Goal: Communication & Community: Share content

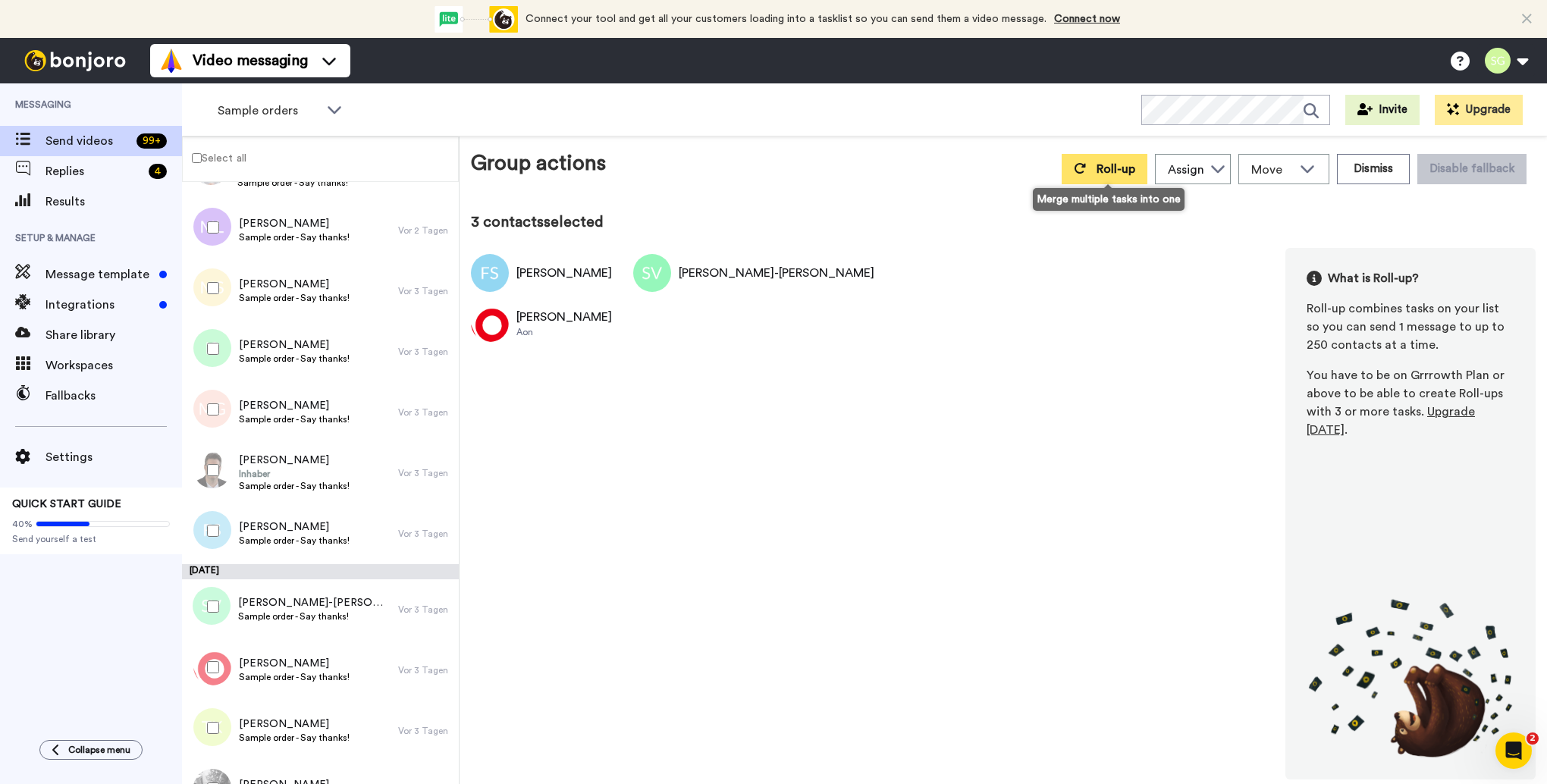
click at [1108, 176] on button "Roll-up" at bounding box center [1104, 169] width 85 height 30
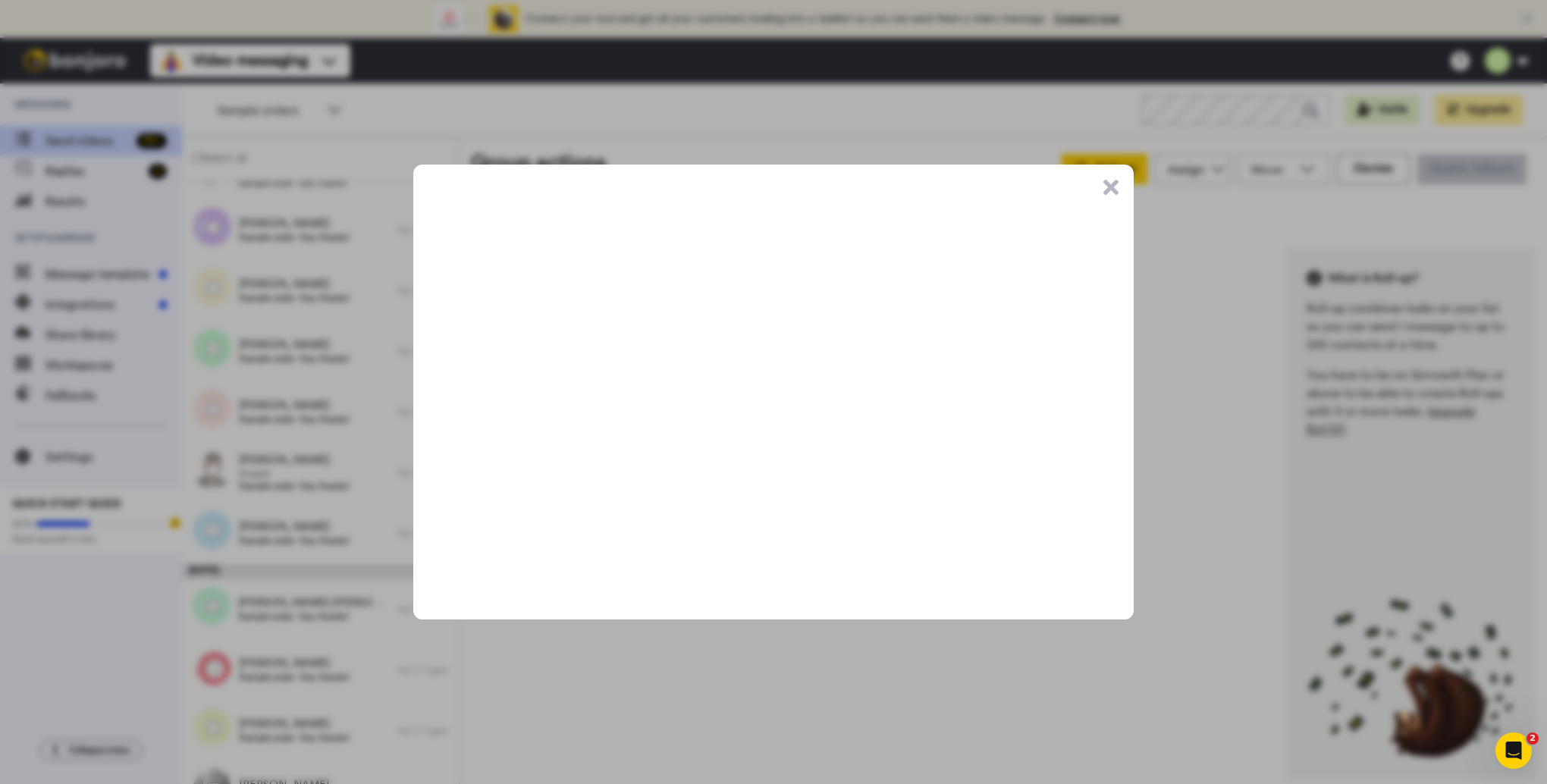
click at [1110, 188] on button ".cls-1{stroke-width:0px;}" at bounding box center [1111, 187] width 15 height 15
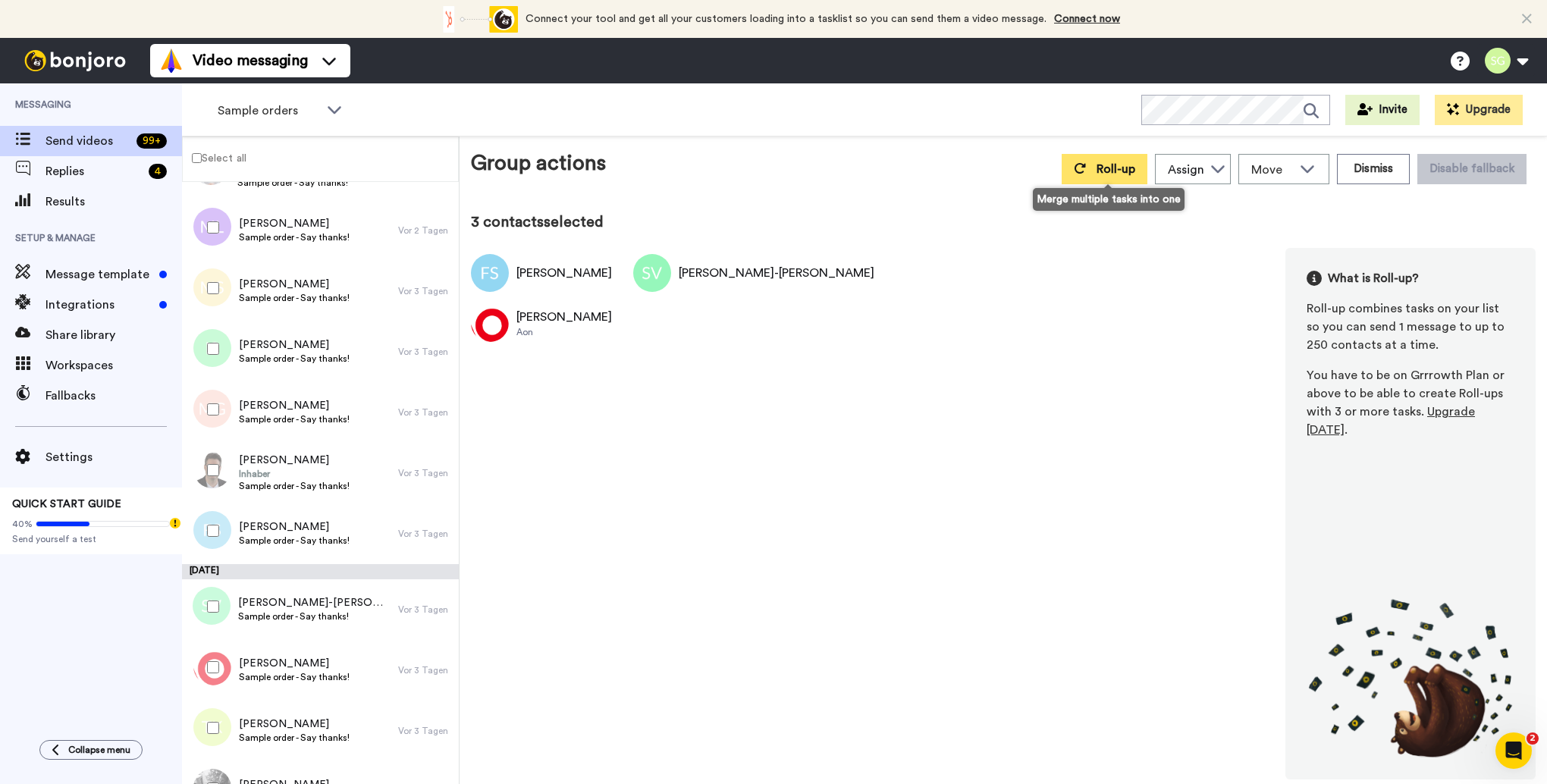
click at [1125, 171] on span "Roll-up" at bounding box center [1116, 169] width 39 height 12
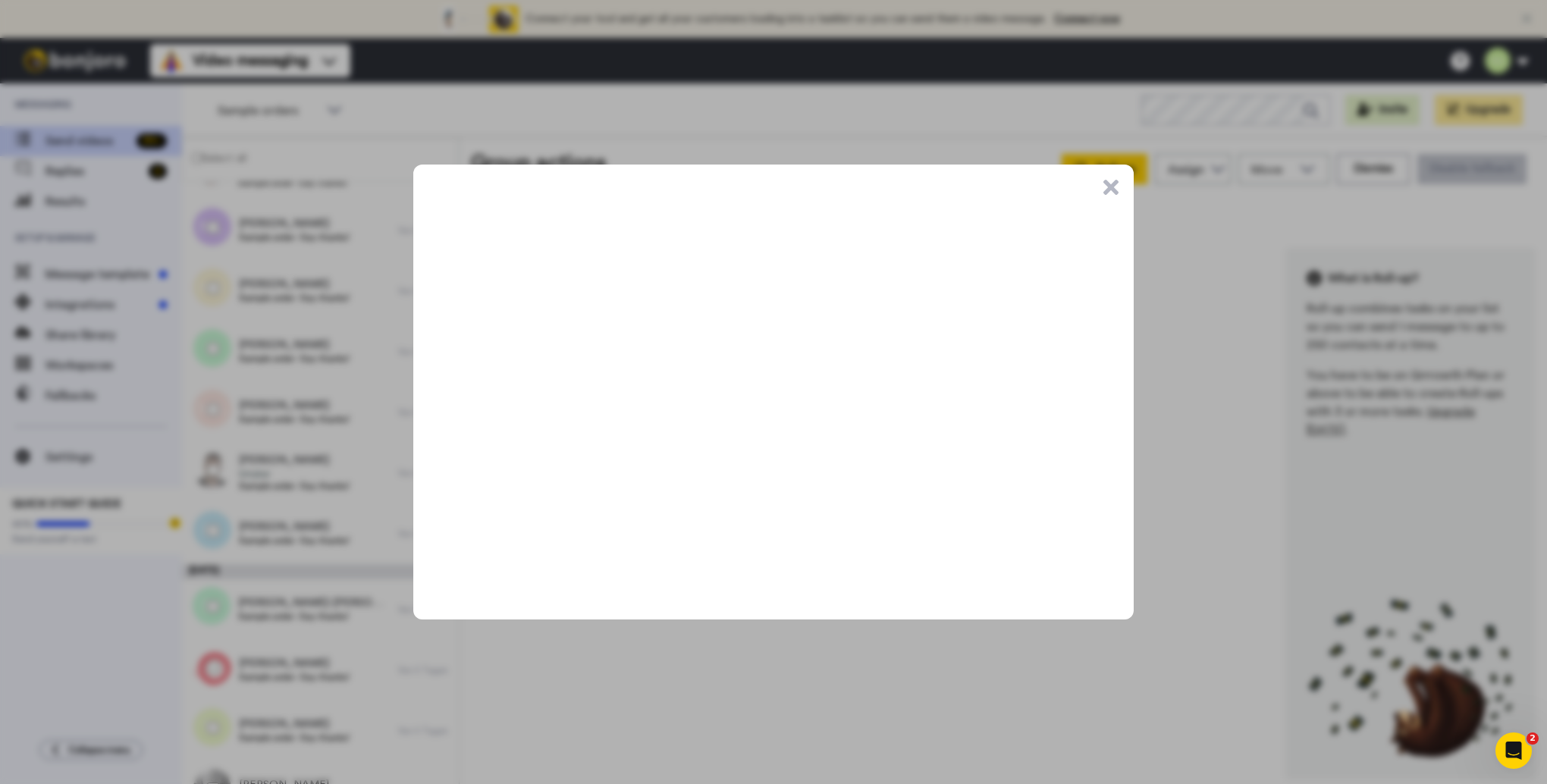
click at [1113, 185] on button ".cls-1{stroke-width:0px;}" at bounding box center [1111, 187] width 15 height 15
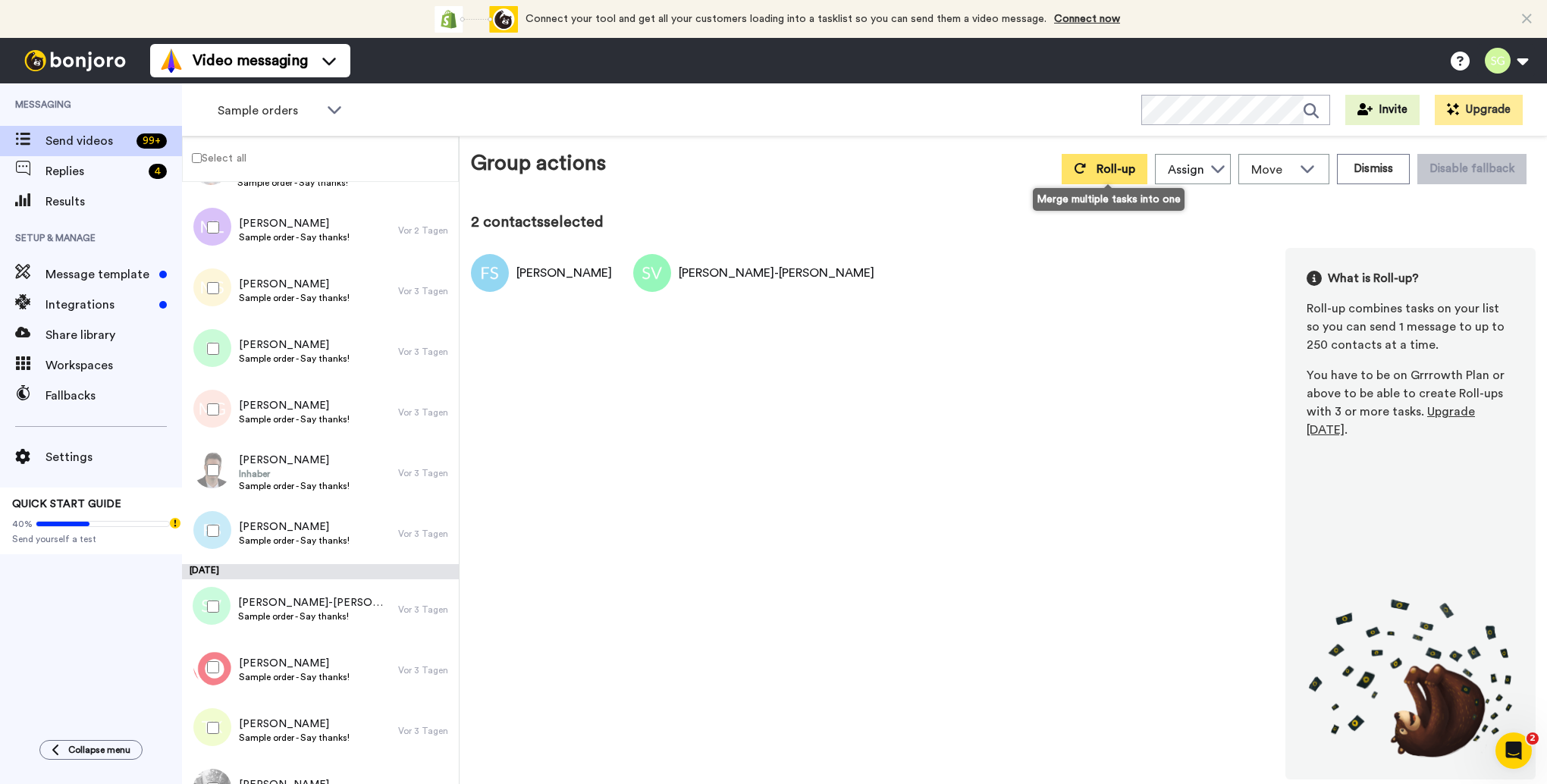
click at [1103, 163] on span "Roll-up" at bounding box center [1116, 169] width 39 height 12
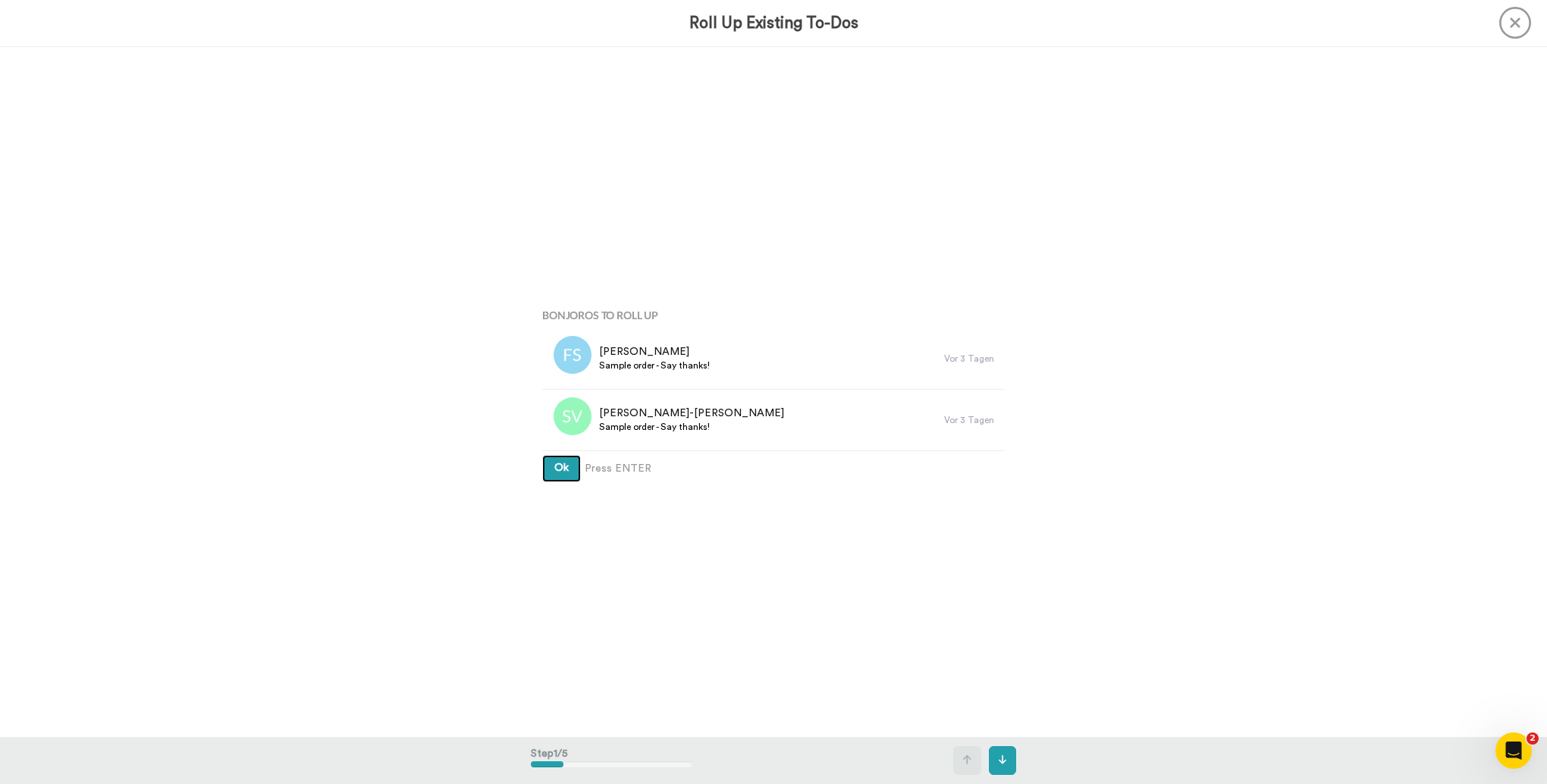
click at [557, 474] on button "Ok" at bounding box center [561, 468] width 39 height 27
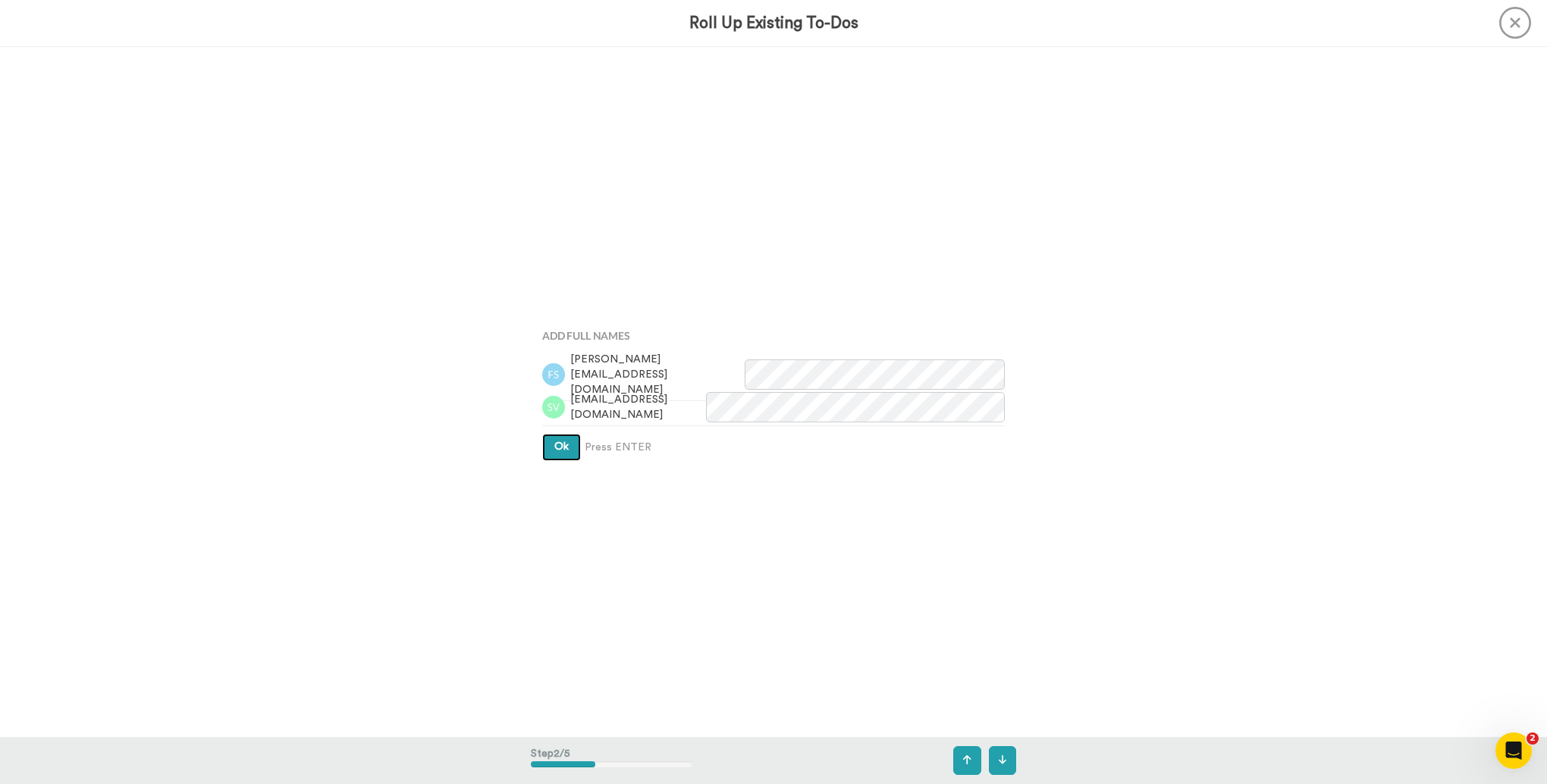
click at [569, 441] on button "Ok" at bounding box center [561, 447] width 39 height 27
click at [568, 435] on button "Ok" at bounding box center [561, 432] width 39 height 27
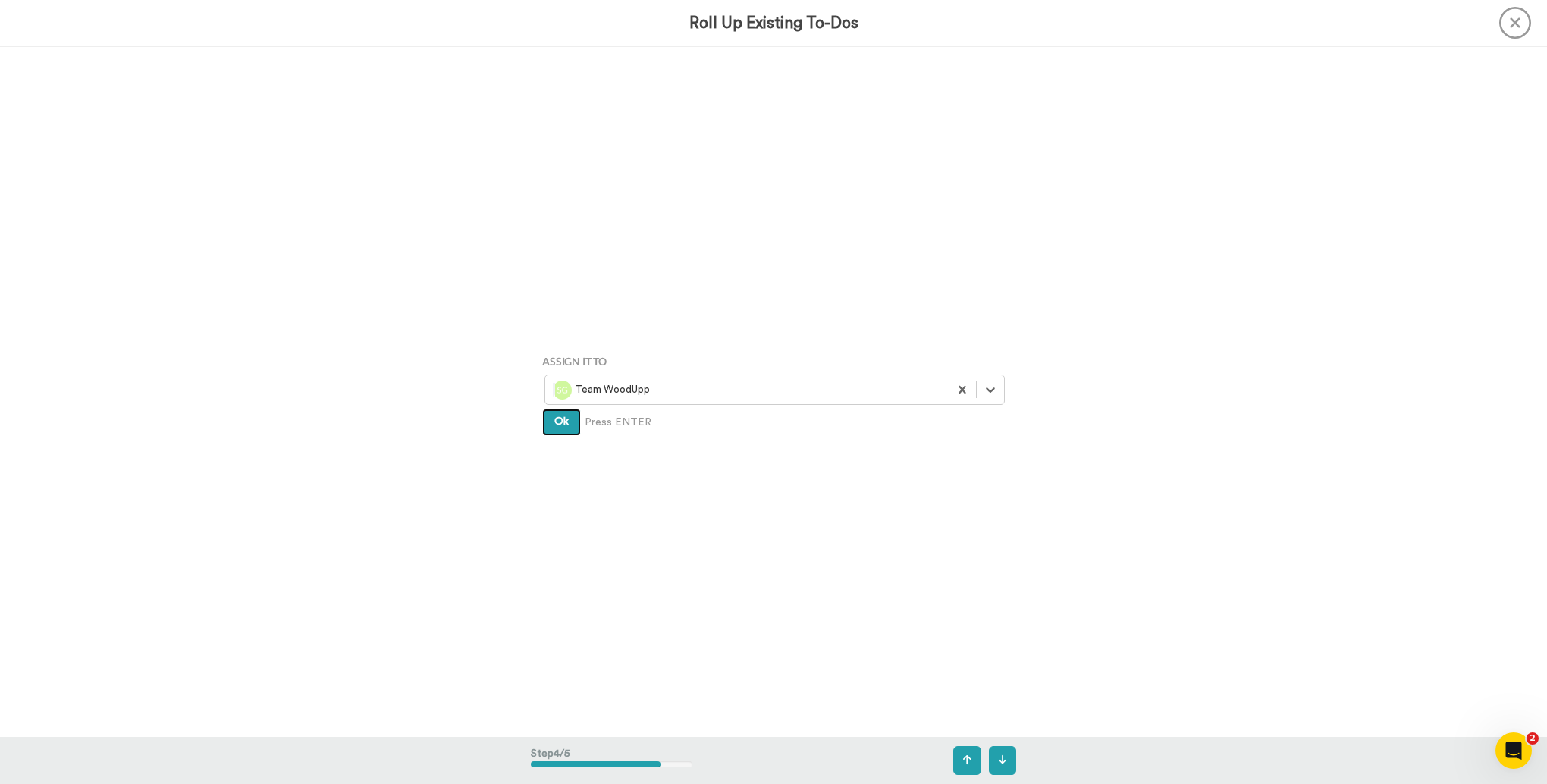
click at [567, 426] on button "Ok" at bounding box center [561, 422] width 39 height 27
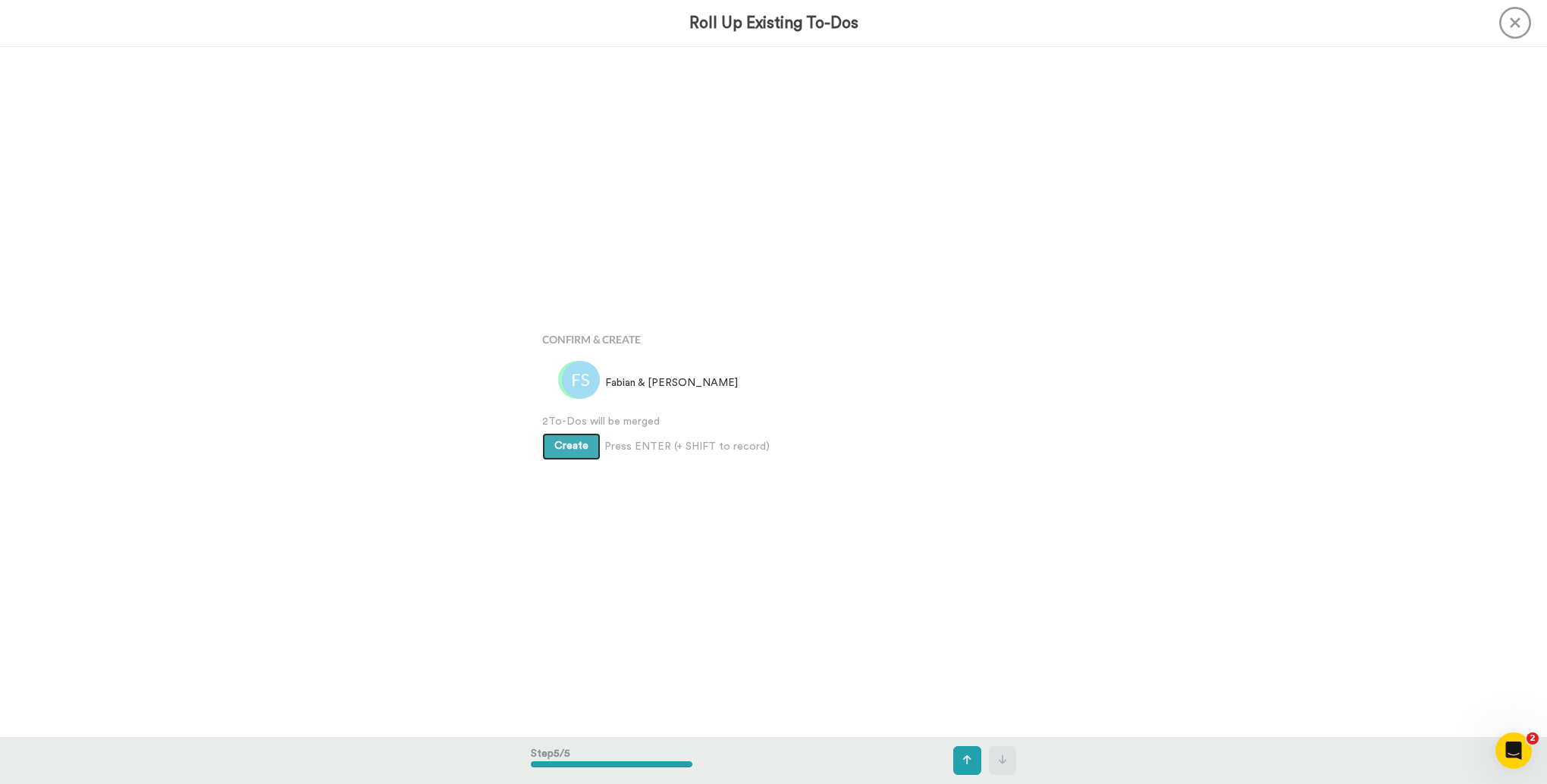
scroll to position [2761, 0]
click at [575, 443] on span "Create" at bounding box center [572, 444] width 34 height 11
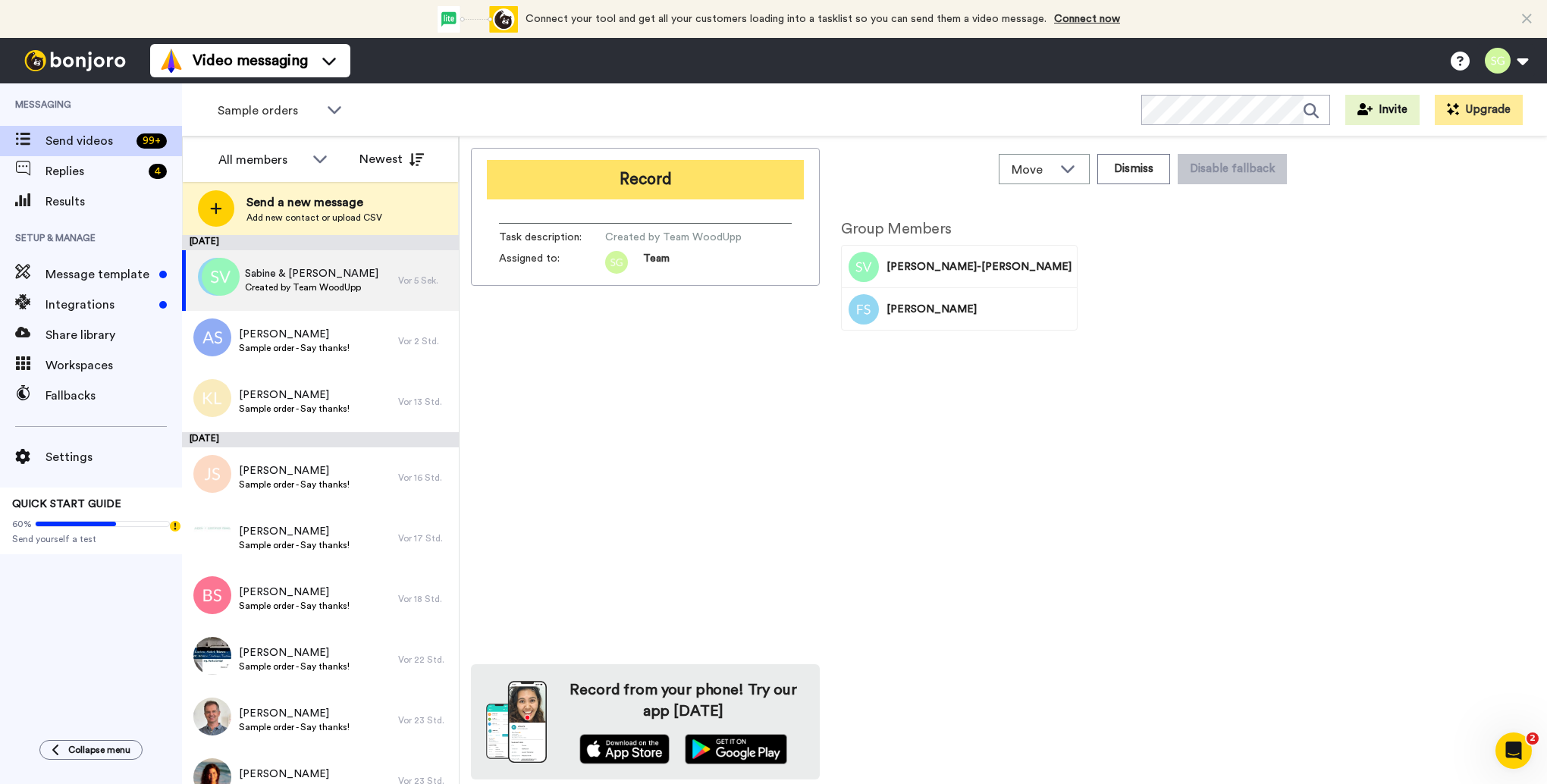
click at [655, 172] on button "Record" at bounding box center [646, 180] width 317 height 39
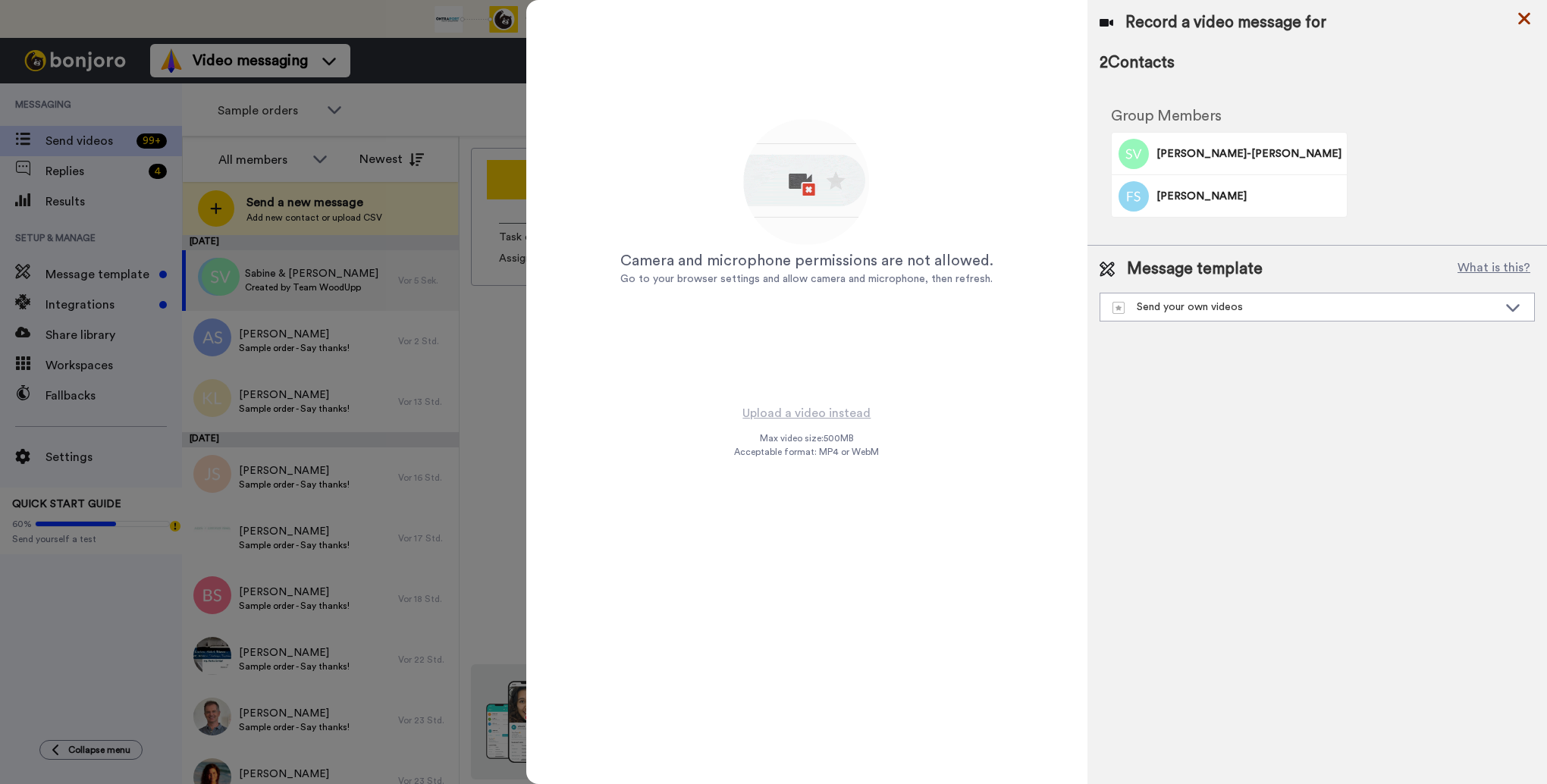
click at [1526, 17] on icon at bounding box center [1524, 19] width 12 height 12
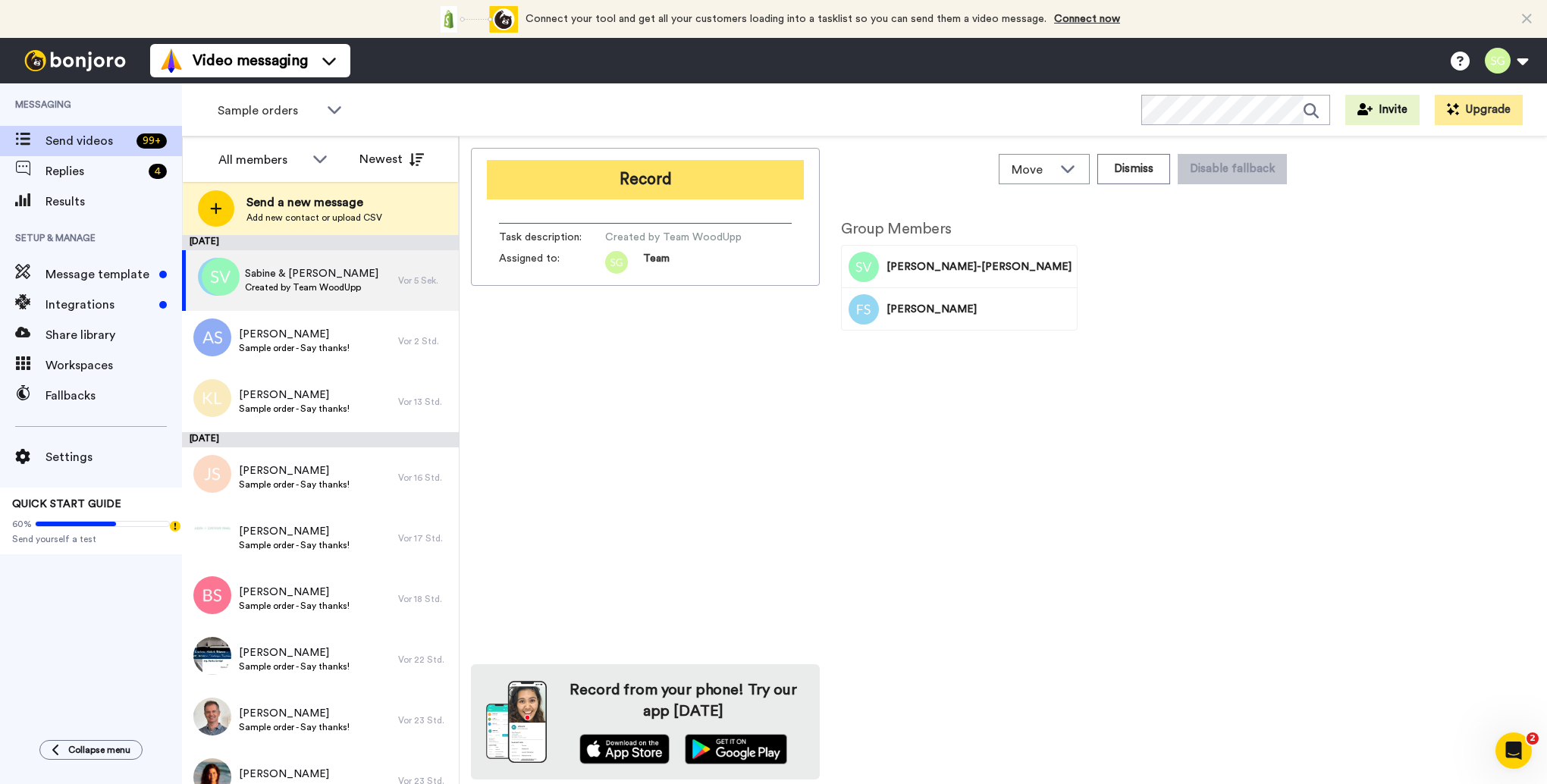
click at [699, 180] on button "Record" at bounding box center [646, 180] width 317 height 39
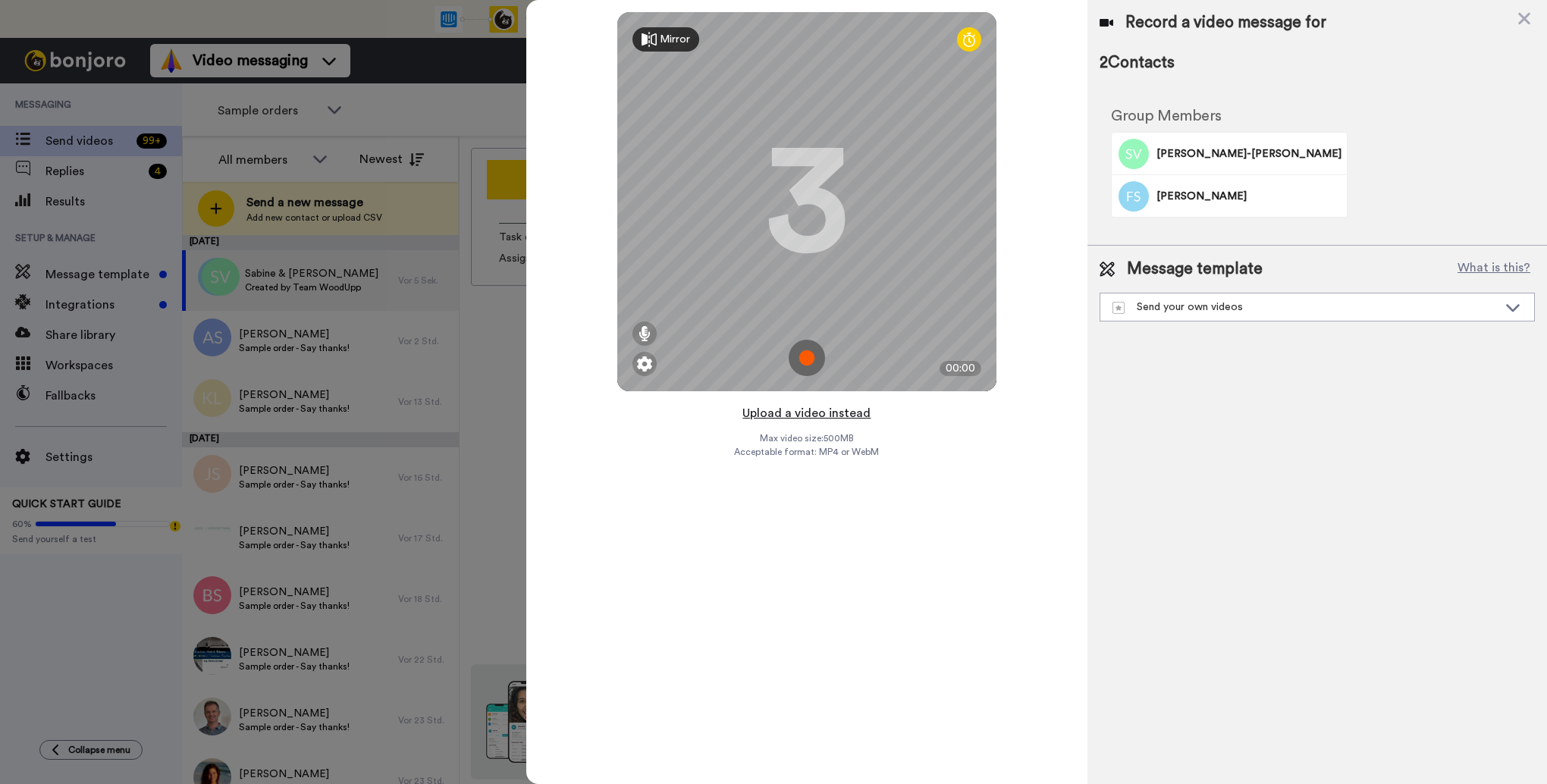
click at [785, 413] on button "Upload a video instead" at bounding box center [806, 413] width 137 height 20
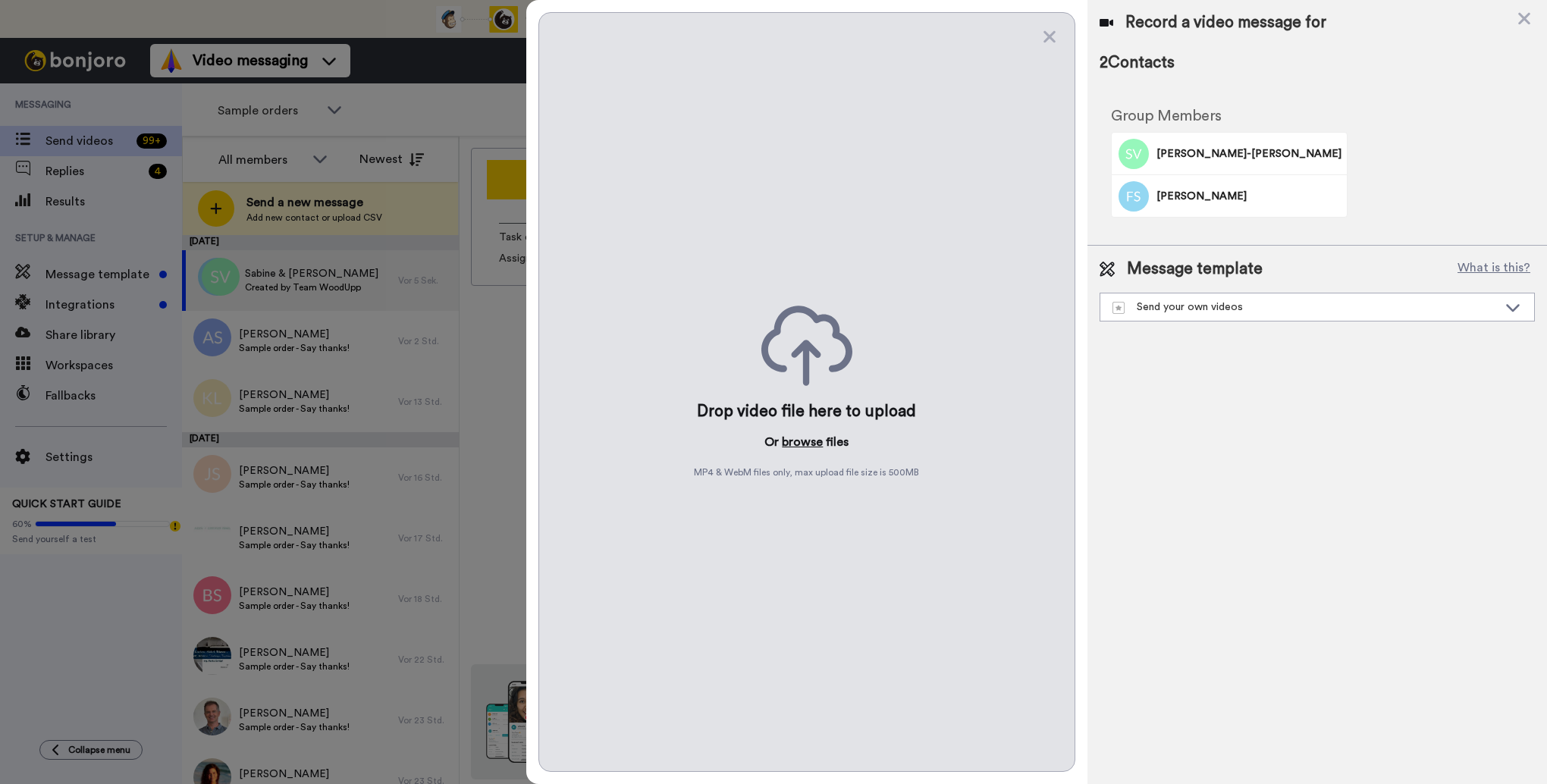
click at [793, 438] on button "browse" at bounding box center [802, 442] width 41 height 18
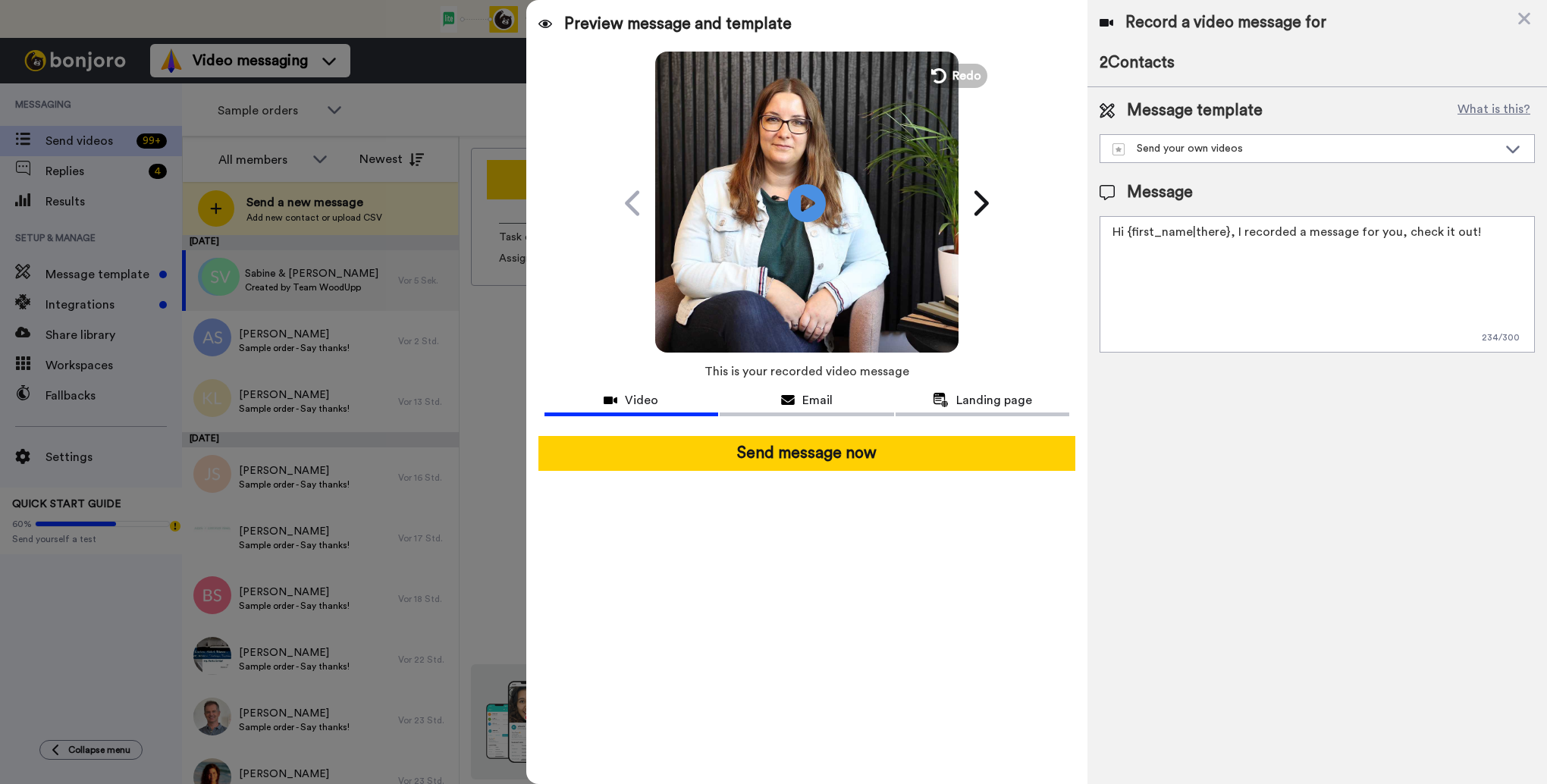
drag, startPoint x: 1468, startPoint y: 229, endPoint x: 1114, endPoint y: 230, distance: 354.0
click at [1114, 230] on textarea "Hi {first_name|there}, I recorded a message for you, check it out!" at bounding box center [1317, 284] width 436 height 136
drag, startPoint x: 1116, startPoint y: 230, endPoint x: 1182, endPoint y: 248, distance: 68.4
click at [1182, 248] on textarea "Hallo, ich habe eine kleine Nachricht für Dich! Liebe Grüße Woodupp Österreich" at bounding box center [1317, 284] width 436 height 136
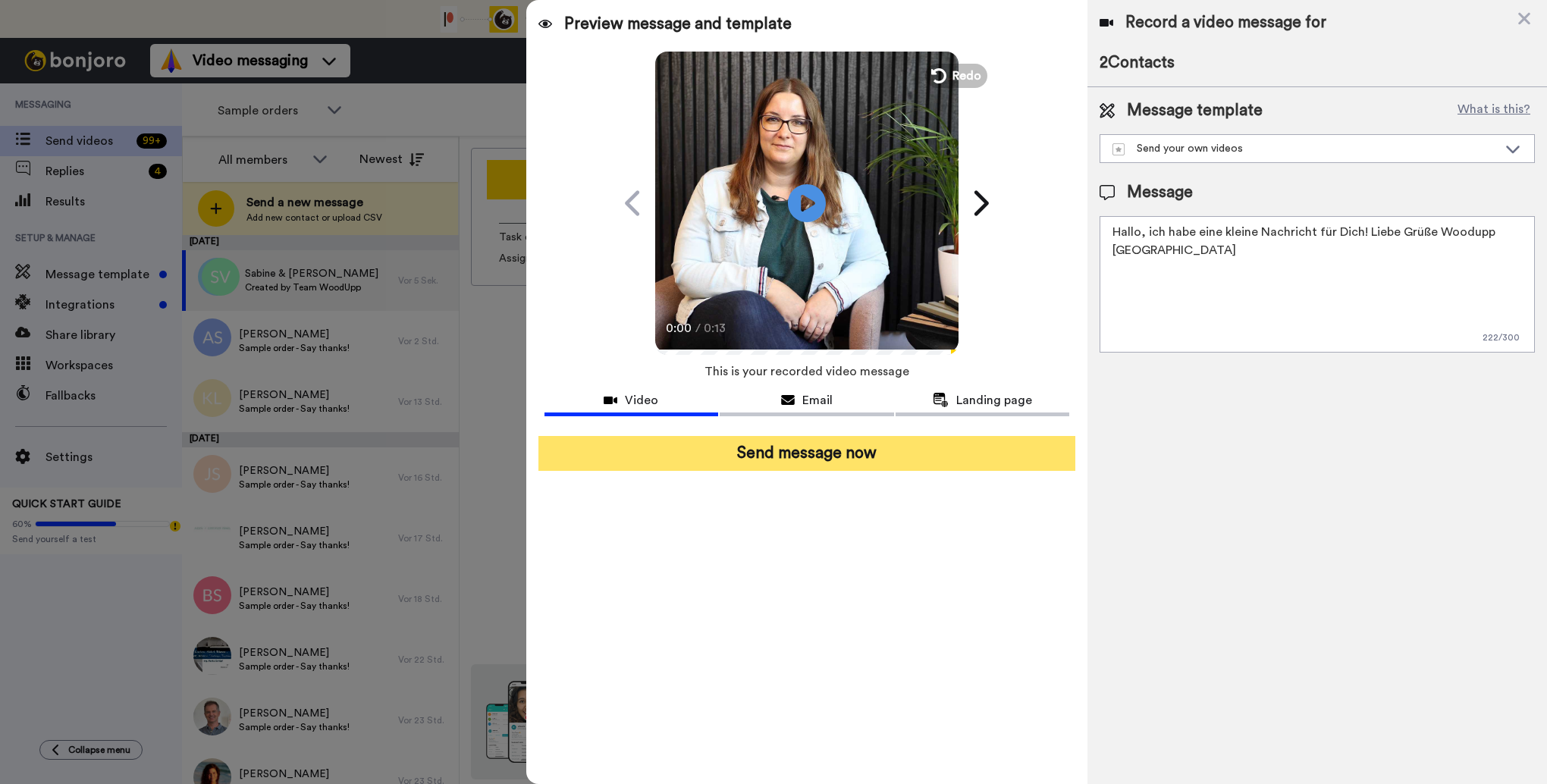
type textarea "Hallo, ich habe eine kleine Nachricht für Dich! Liebe Grüße Woodupp Österreich"
click at [853, 459] on button "Send message now" at bounding box center [807, 454] width 538 height 35
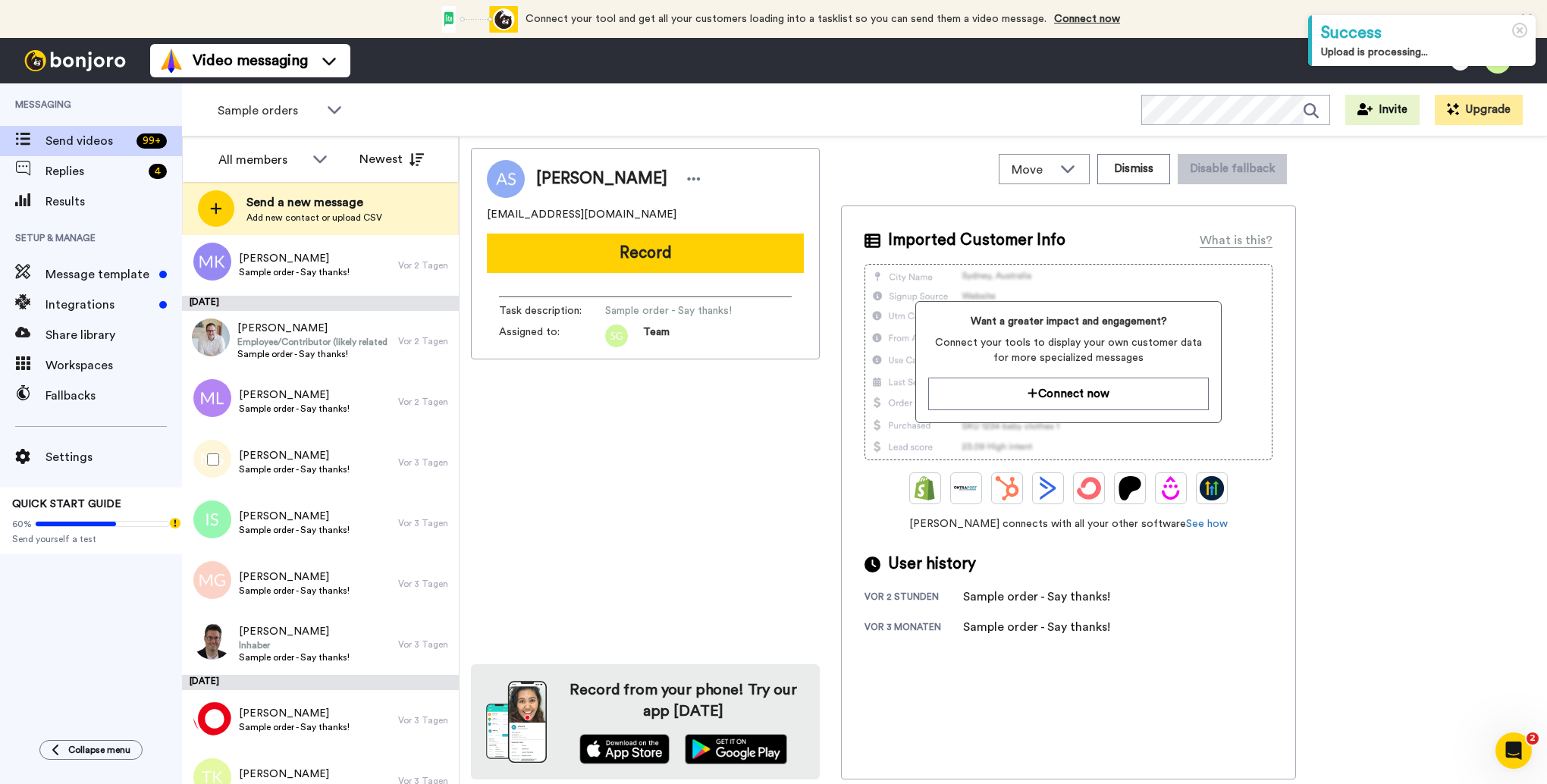
scroll to position [1289, 0]
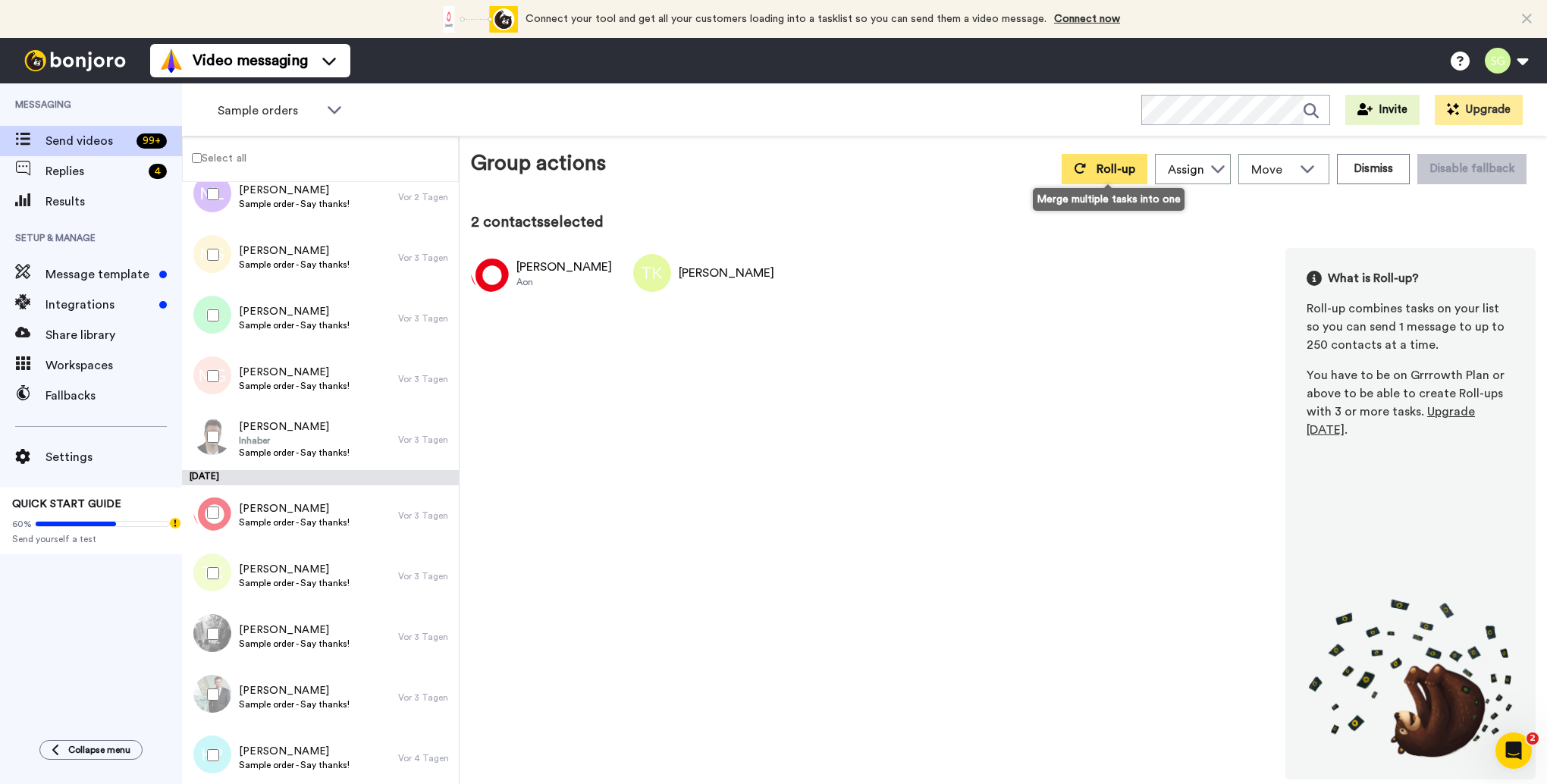
click at [1125, 169] on span "Roll-up" at bounding box center [1116, 169] width 39 height 12
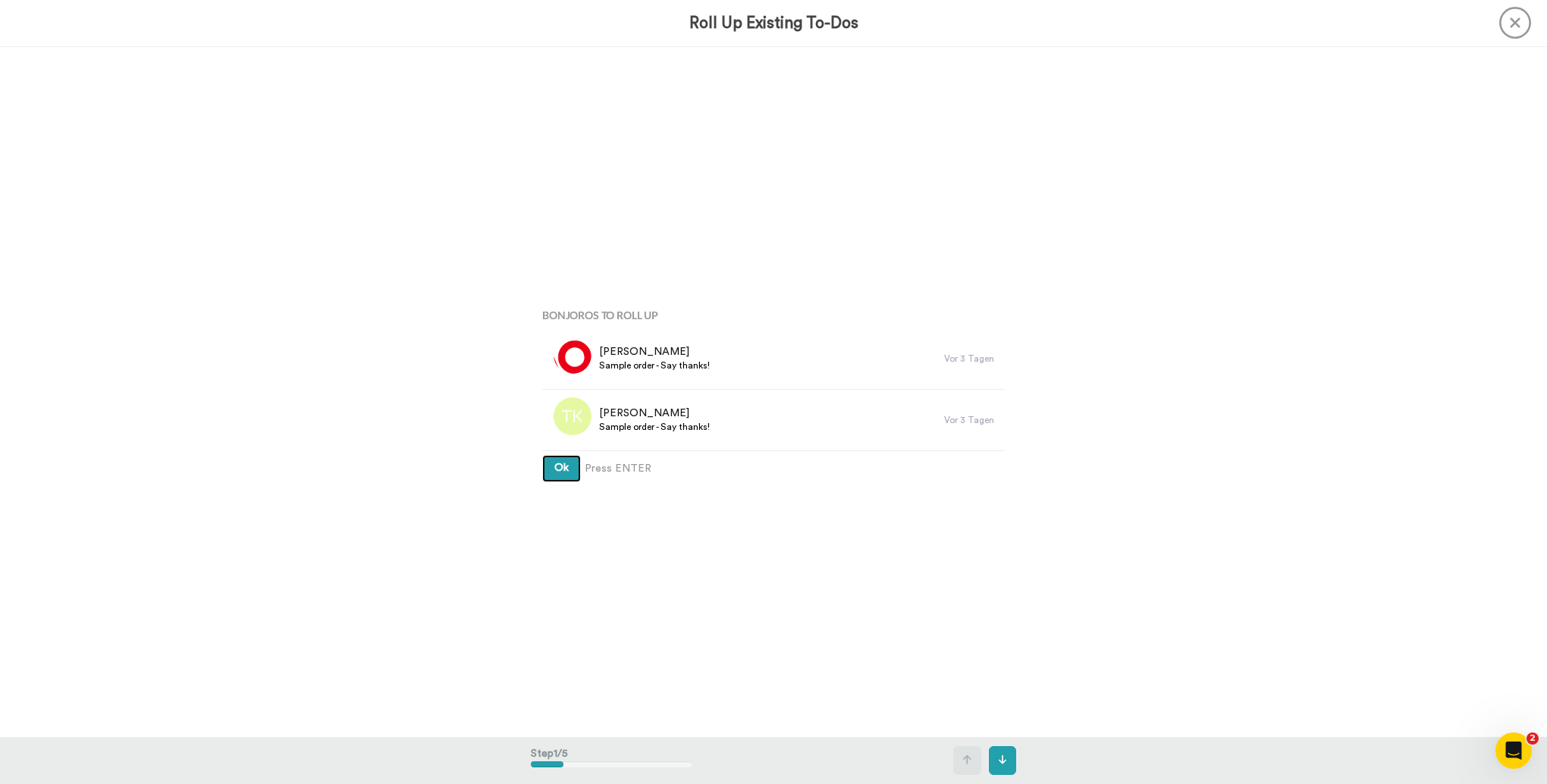
click at [558, 467] on span "Ok" at bounding box center [562, 467] width 15 height 11
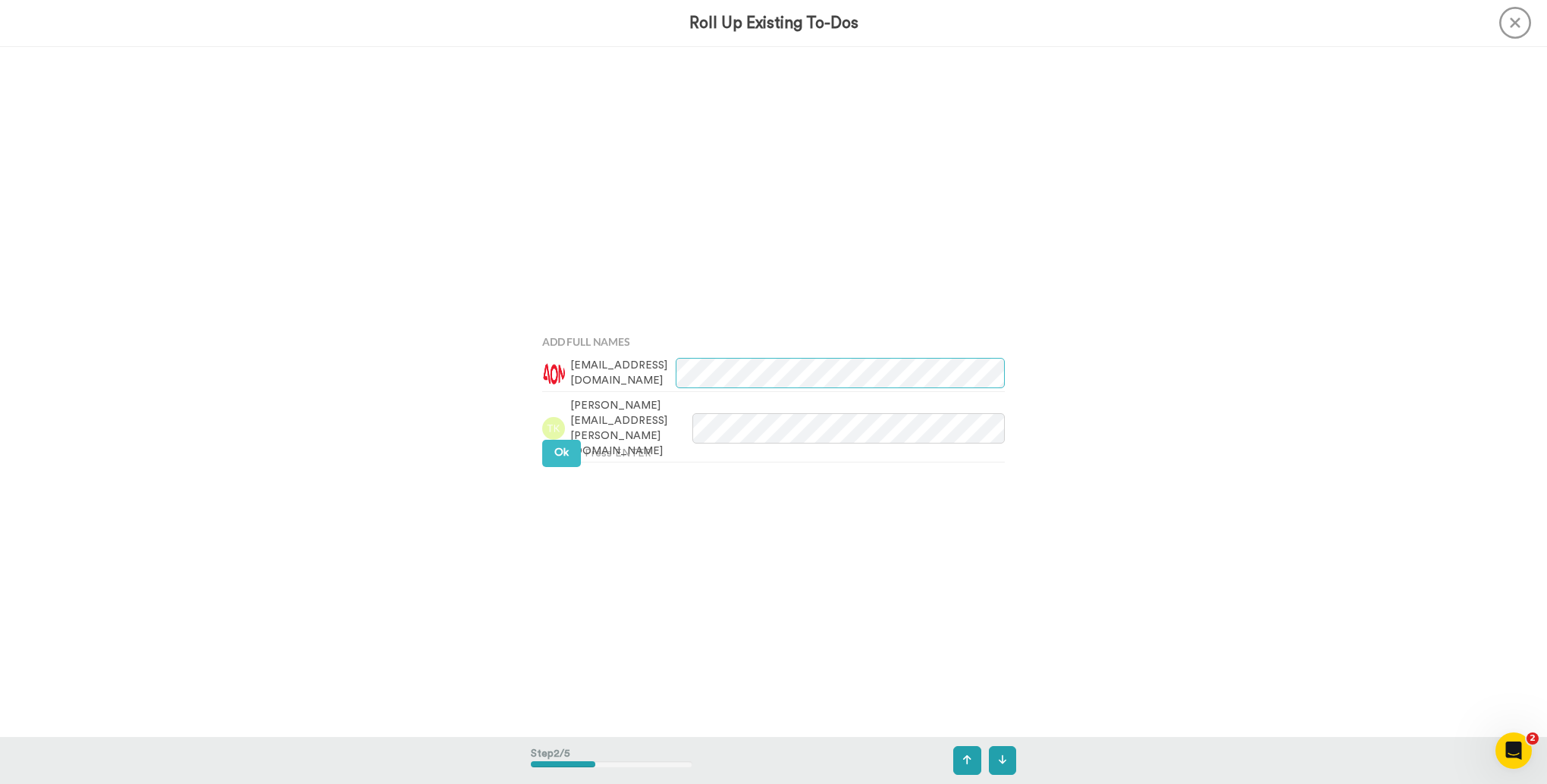
scroll to position [691, 0]
click at [558, 456] on button "Ok" at bounding box center [561, 447] width 39 height 27
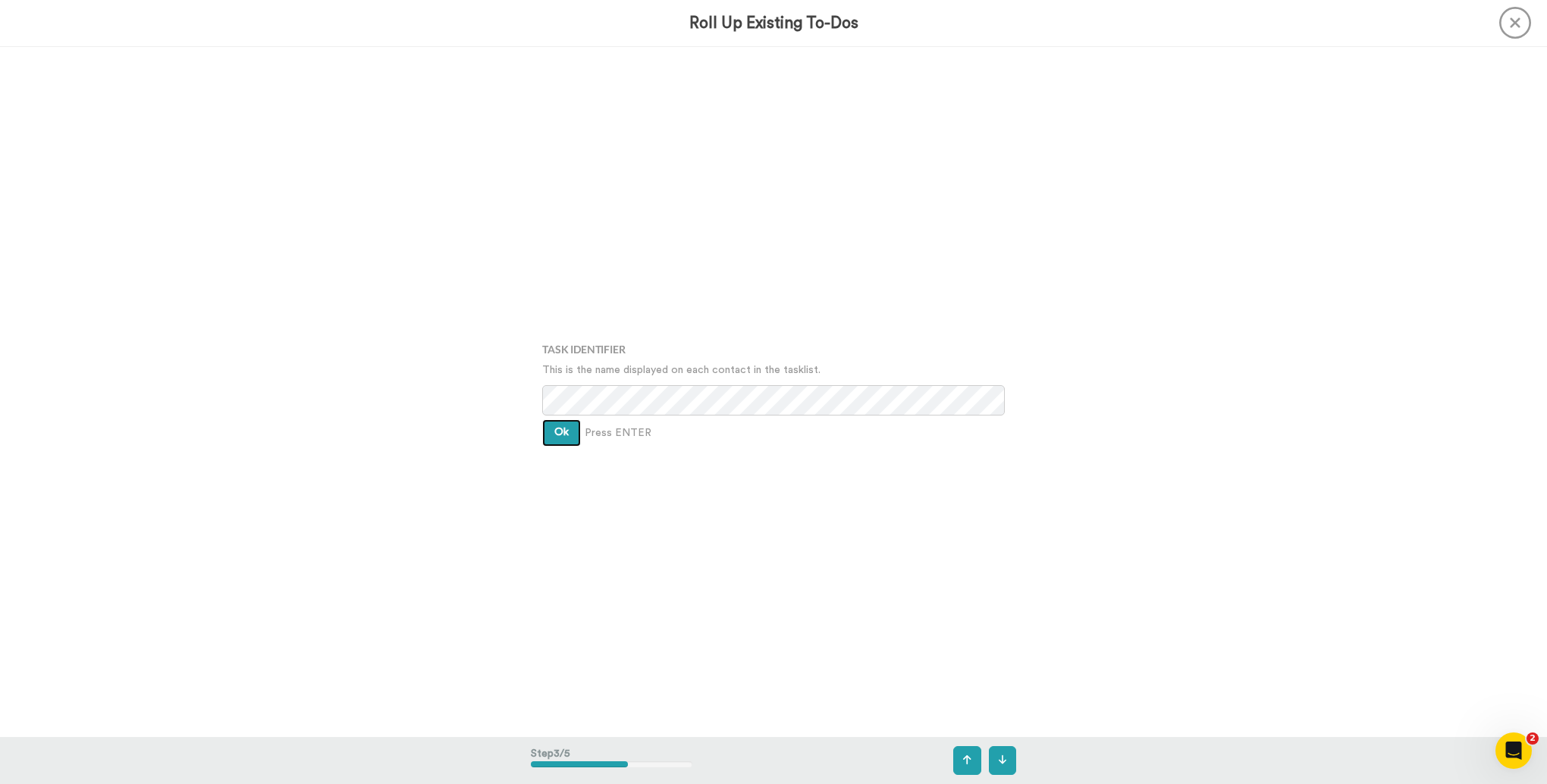
click at [558, 442] on button "Ok" at bounding box center [561, 432] width 39 height 27
click at [558, 434] on button "Ok" at bounding box center [561, 422] width 39 height 27
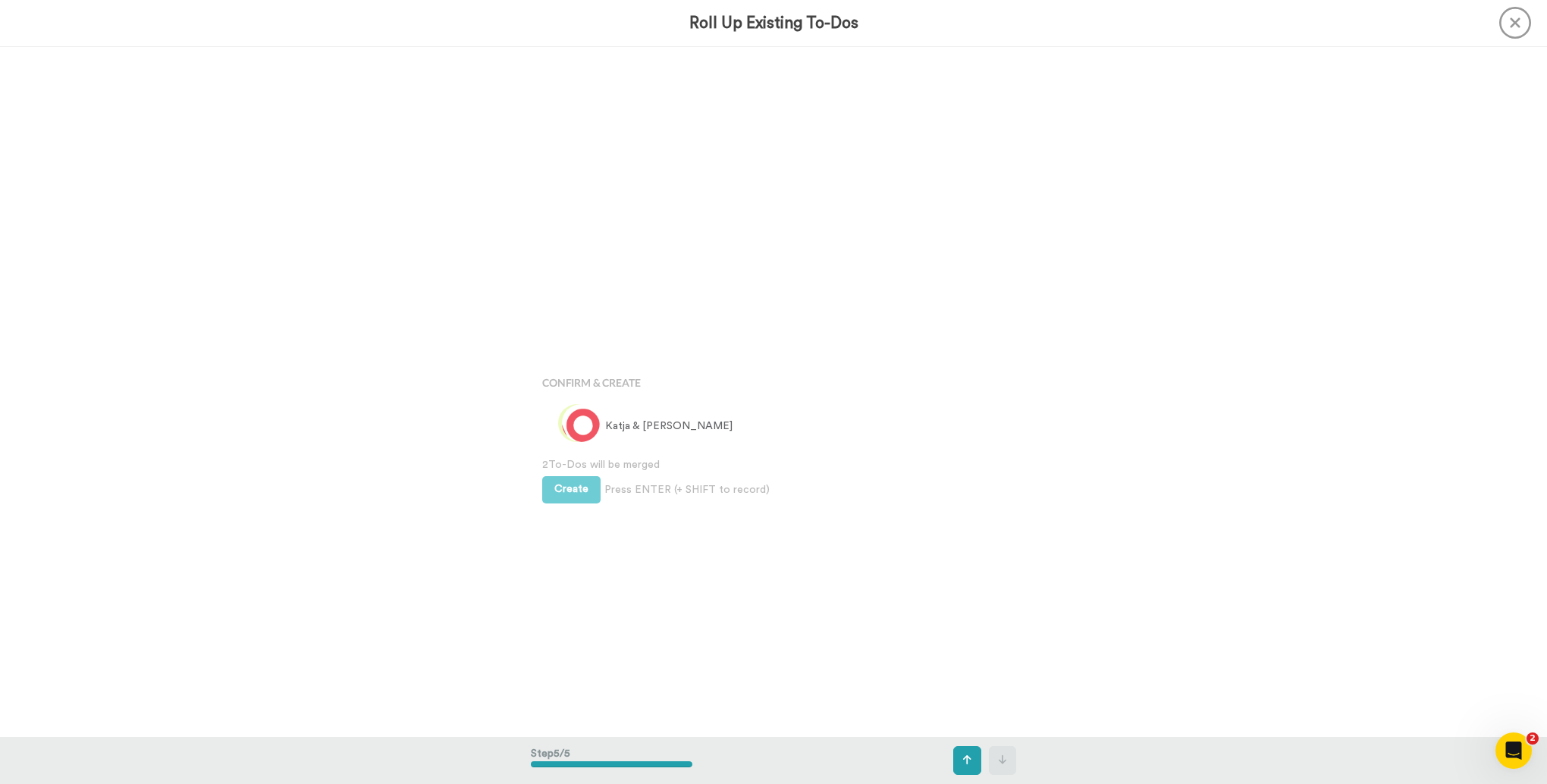
scroll to position [2761, 0]
click at [562, 444] on span "Create" at bounding box center [572, 444] width 34 height 11
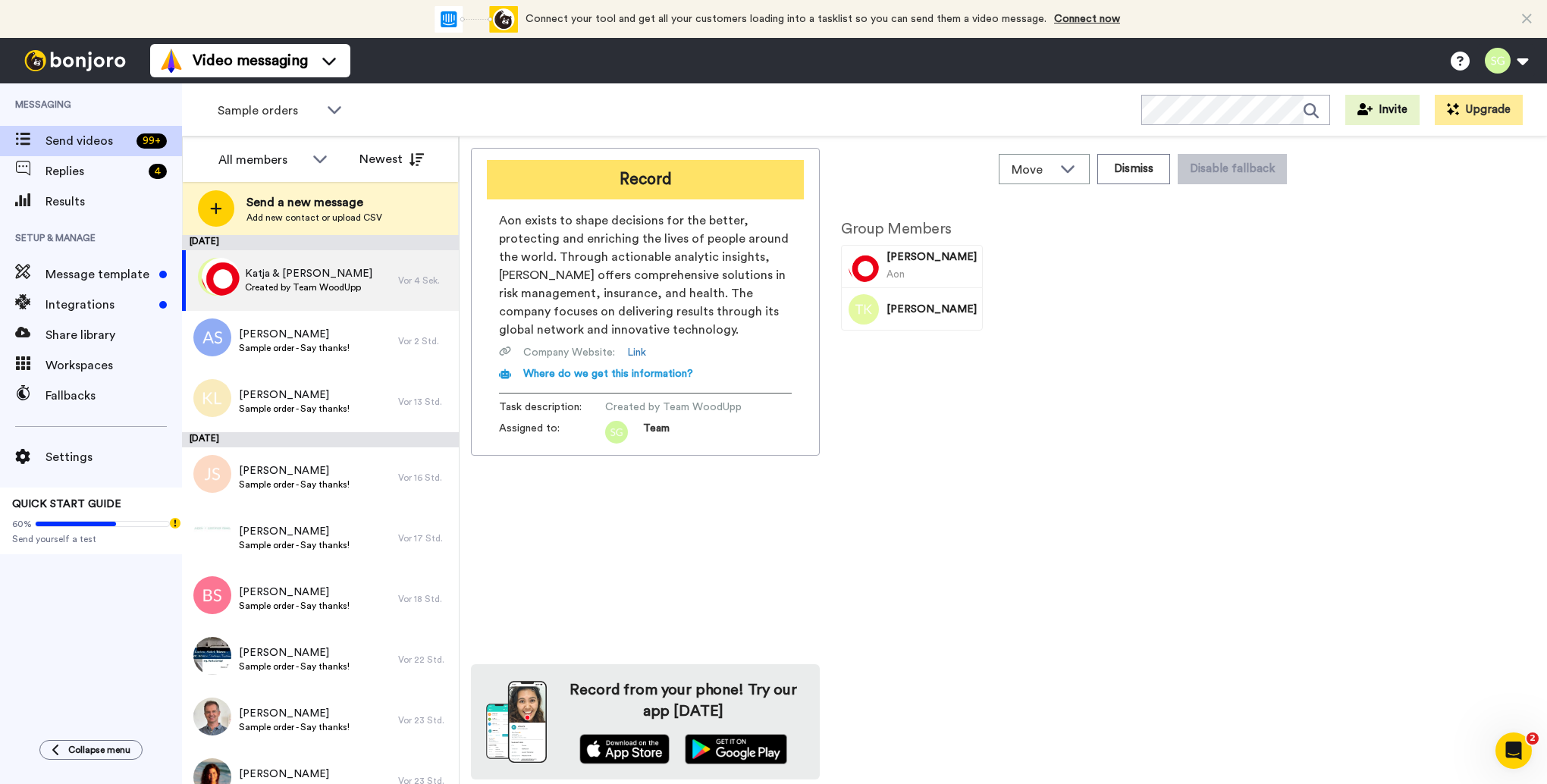
click at [644, 187] on button "Record" at bounding box center [646, 180] width 317 height 39
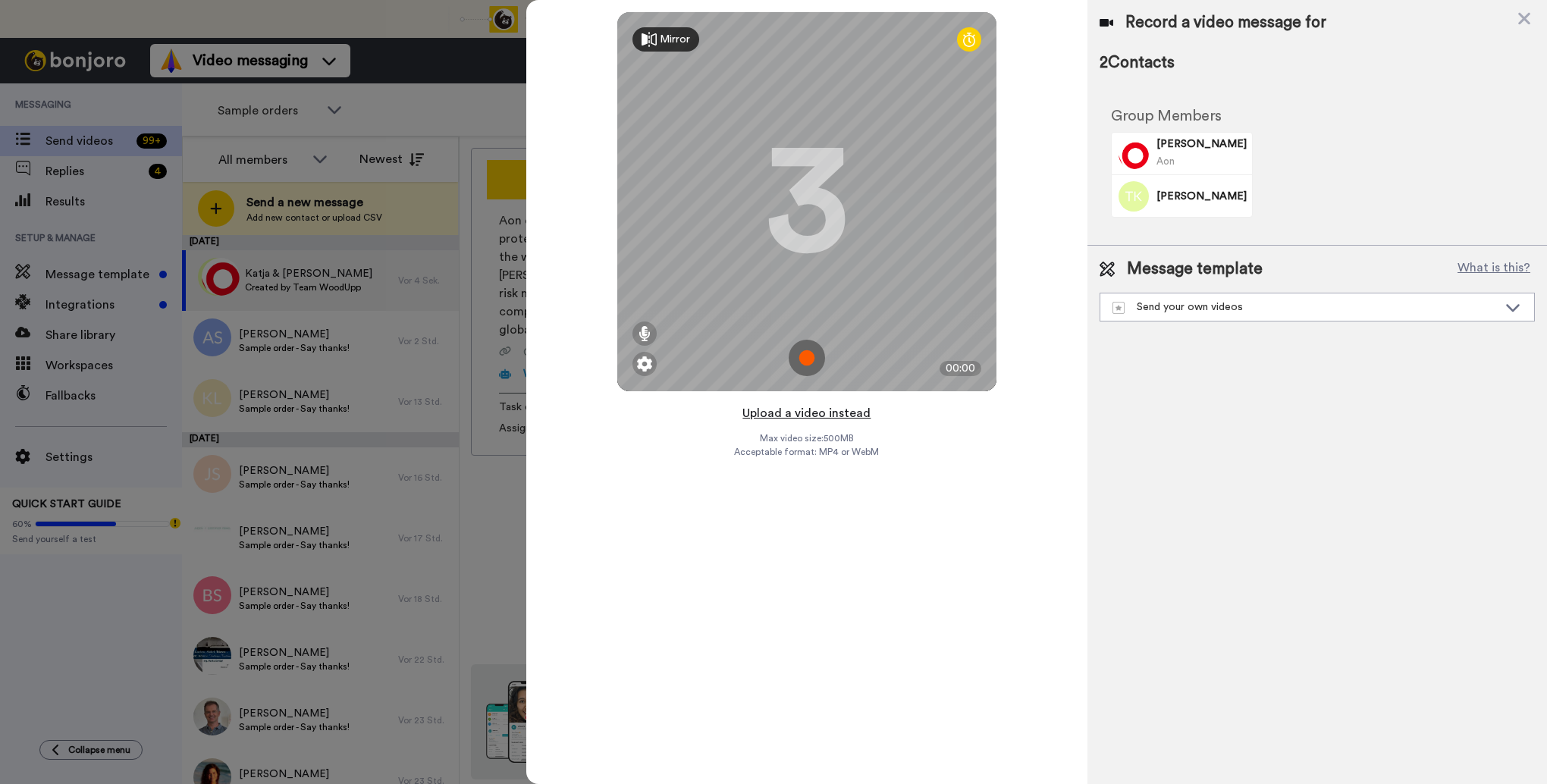
click at [801, 414] on button "Upload a video instead" at bounding box center [806, 413] width 137 height 20
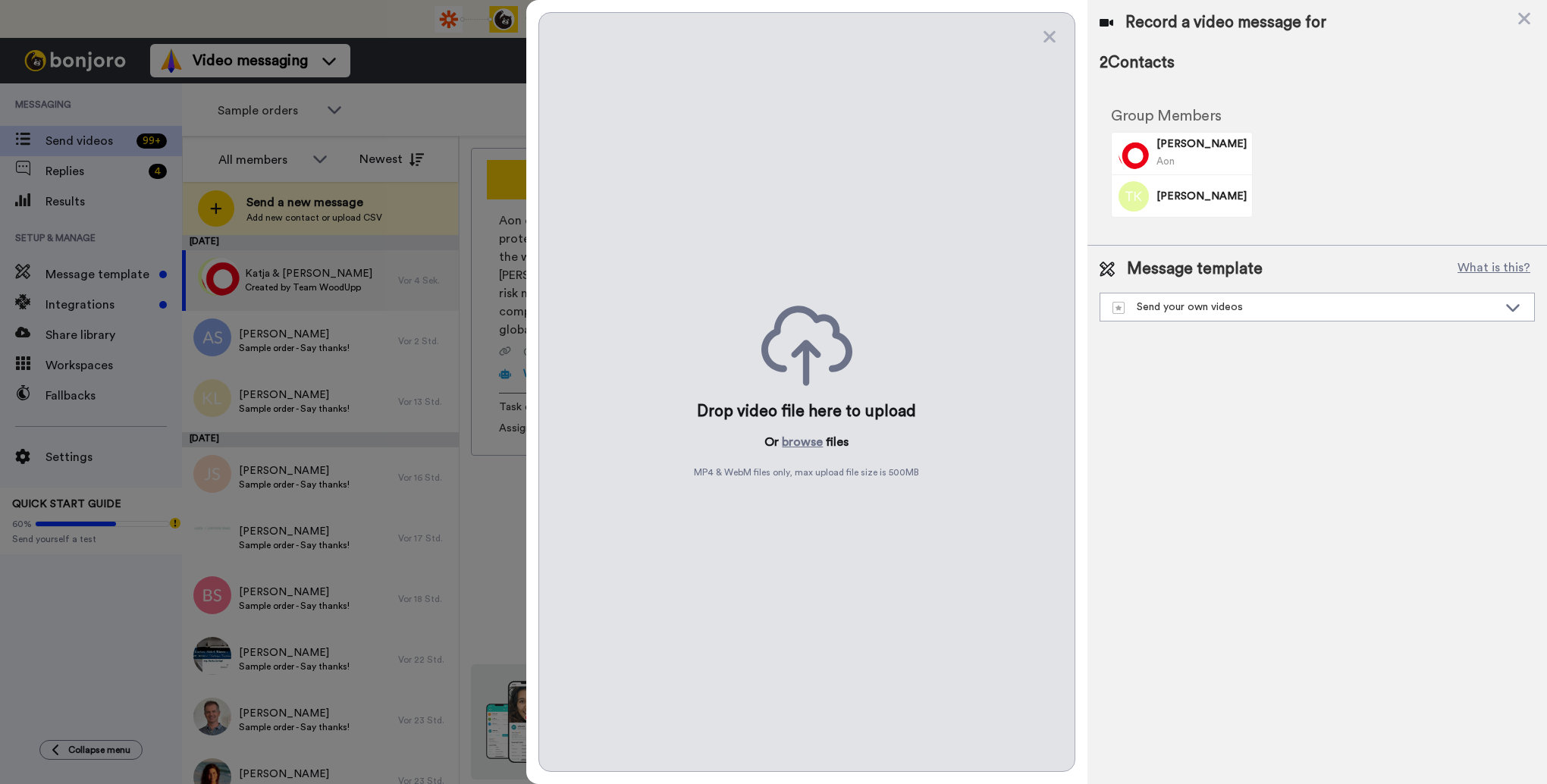
click at [801, 360] on icon at bounding box center [806, 346] width 91 height 80
click at [799, 443] on button "browse" at bounding box center [802, 442] width 41 height 18
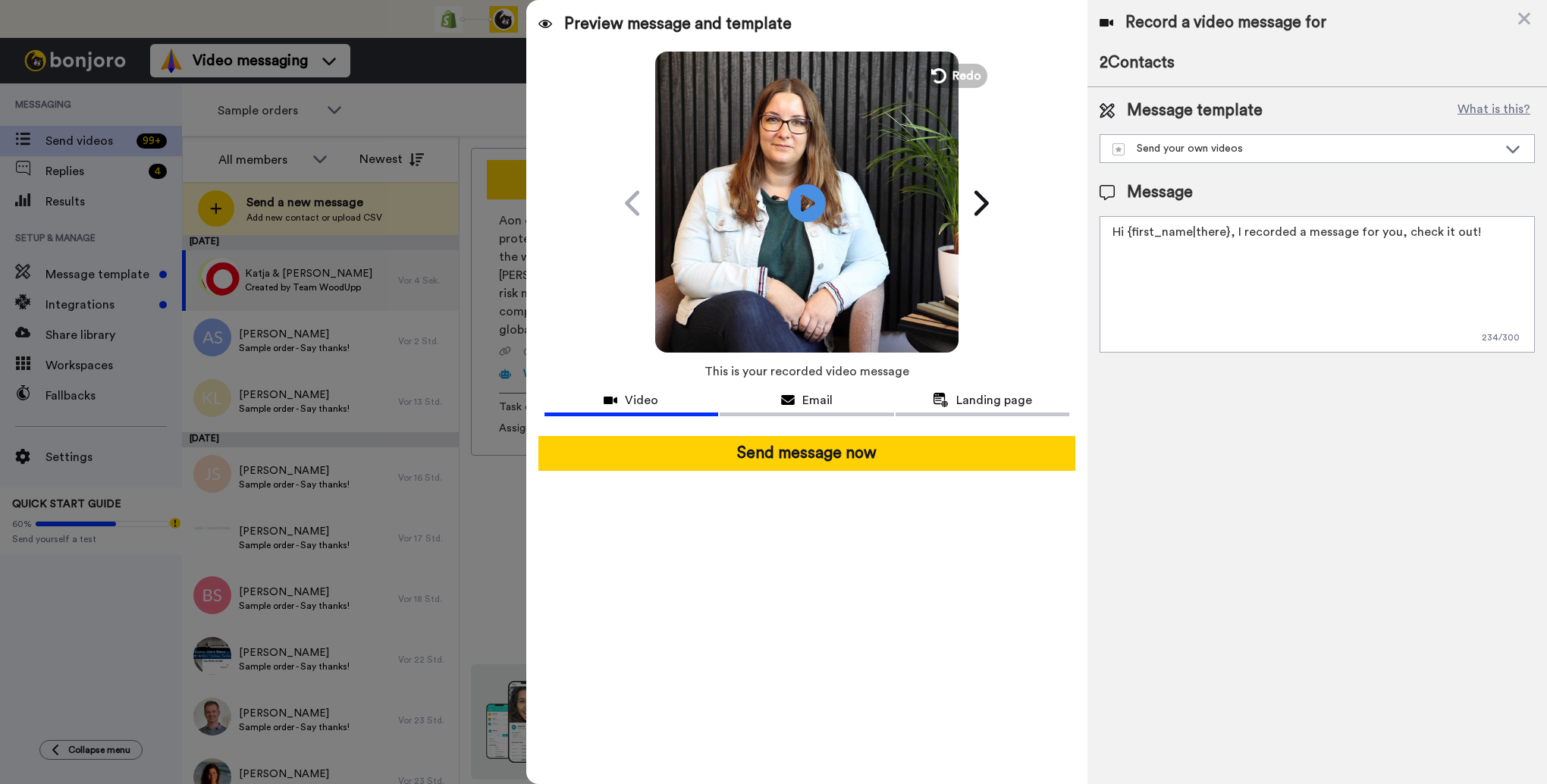
drag, startPoint x: 1496, startPoint y: 230, endPoint x: 1055, endPoint y: 222, distance: 441.1
click at [1055, 222] on div "Preview message and template Play/Pause Here's a personal video I recorded for …" at bounding box center [1037, 392] width 1020 height 784
paste textarea "Hallo, ich habe eine kleine Nachricht für Dich! Liebe Grüße Woodupp Österreich"
click at [1436, 229] on textarea "Hallo, ich habe eine kleine Nachricht für Dich! Liebe Grüße Woodupp Österreich" at bounding box center [1317, 284] width 436 height 136
drag, startPoint x: 1477, startPoint y: 235, endPoint x: 1439, endPoint y: 226, distance: 39.1
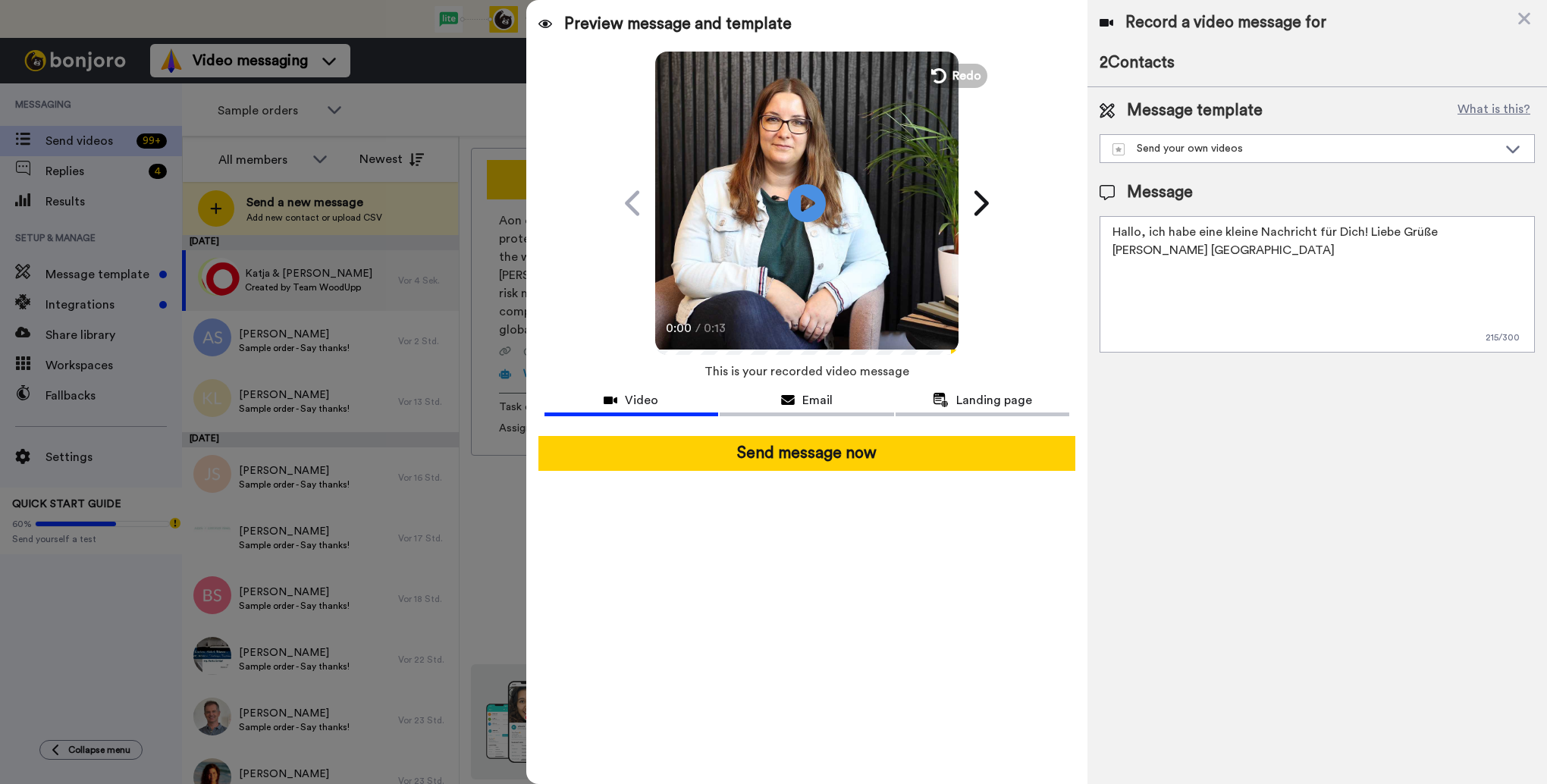
click at [1439, 226] on textarea "Hallo, ich habe eine kleine Nachricht für Dich! Liebe Grüße Sandra Woodupp Öste…" at bounding box center [1317, 284] width 436 height 136
type textarea "Hallo, ich habe eine kleine Nachricht für Dich! Liebe Grüße Woodupp Österreich"
click at [985, 203] on icon at bounding box center [982, 203] width 15 height 25
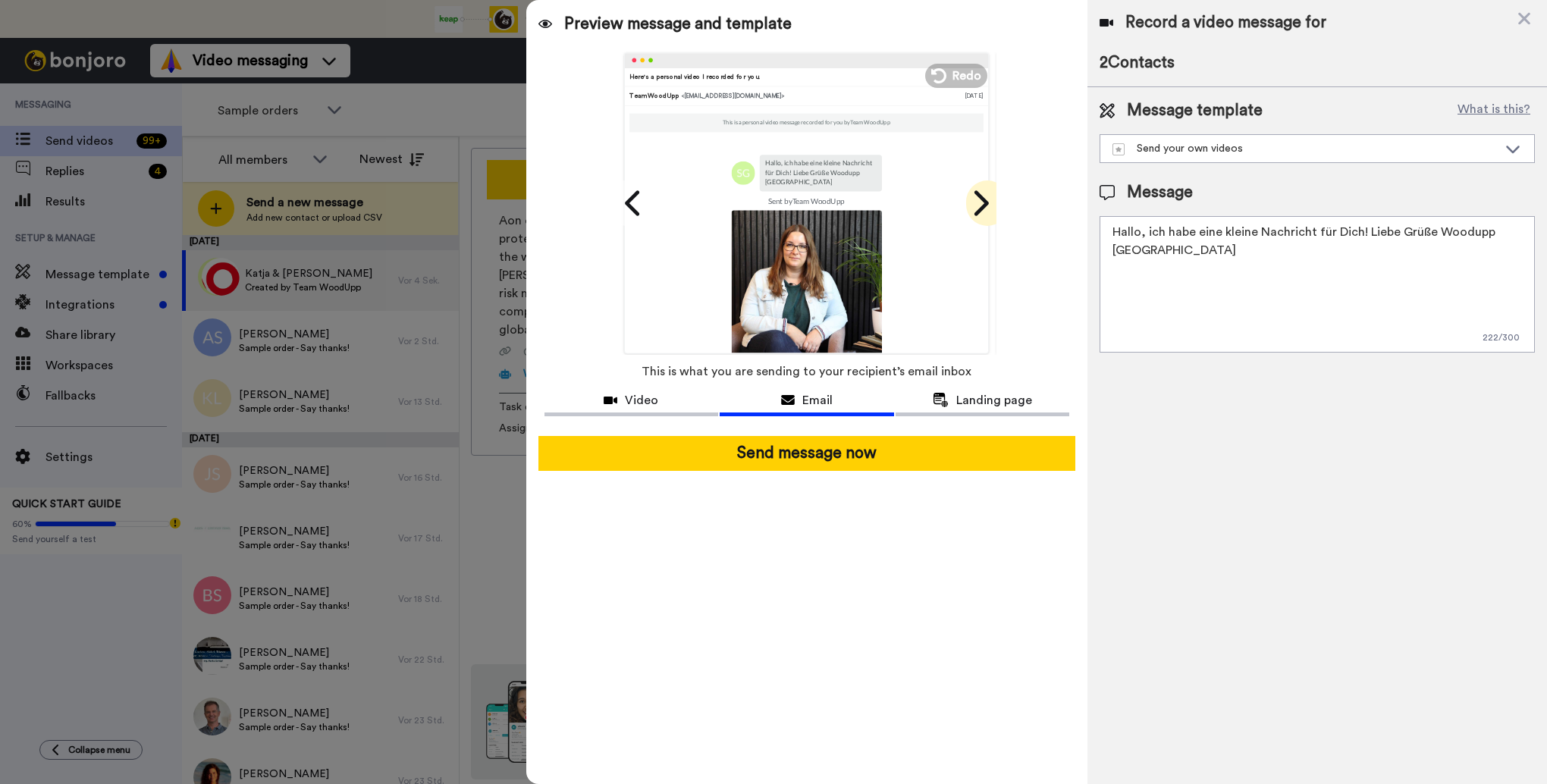
click at [985, 203] on icon at bounding box center [982, 203] width 15 height 25
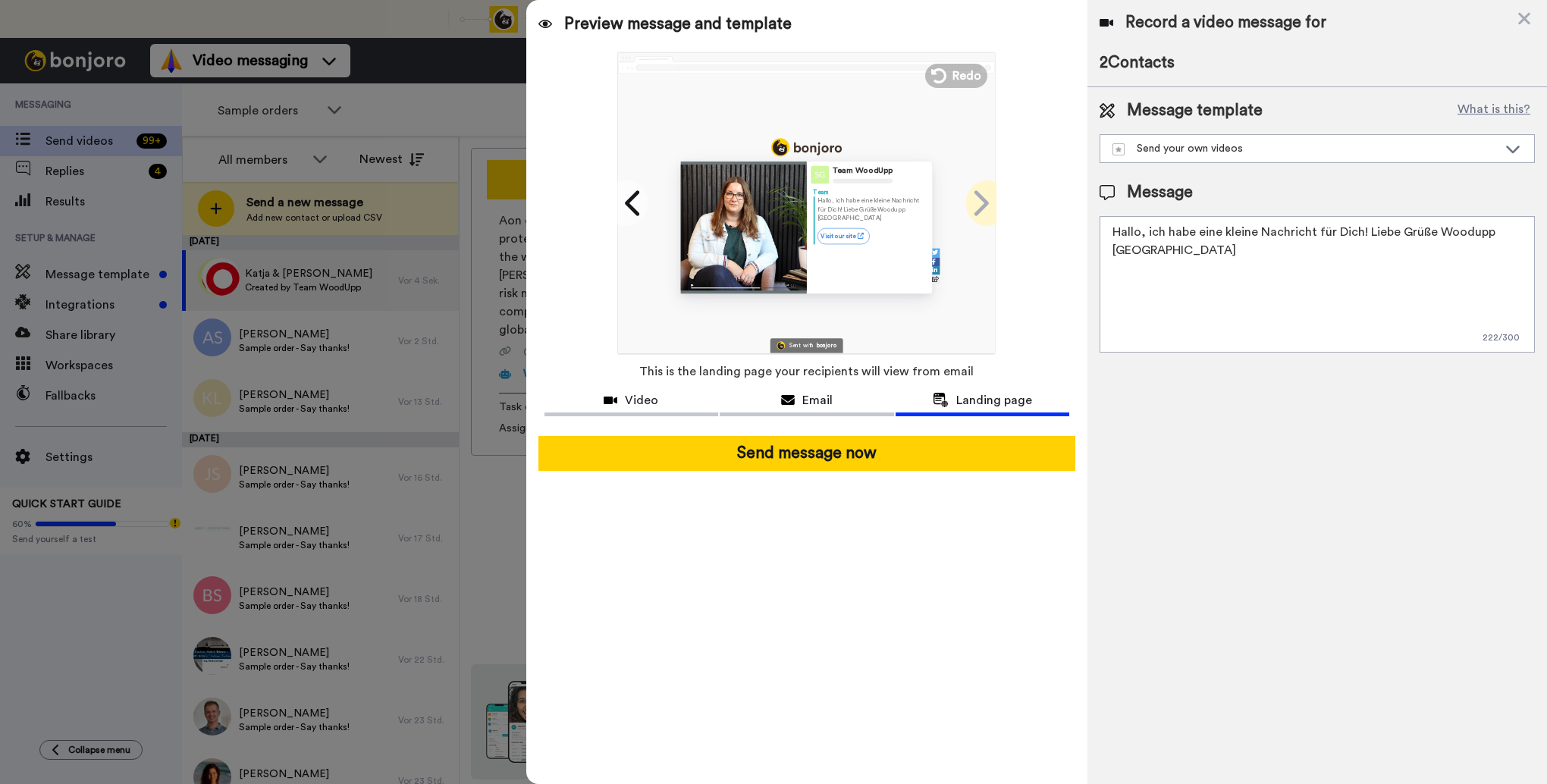
click at [985, 203] on icon at bounding box center [982, 203] width 15 height 25
click at [637, 198] on icon at bounding box center [634, 203] width 25 height 29
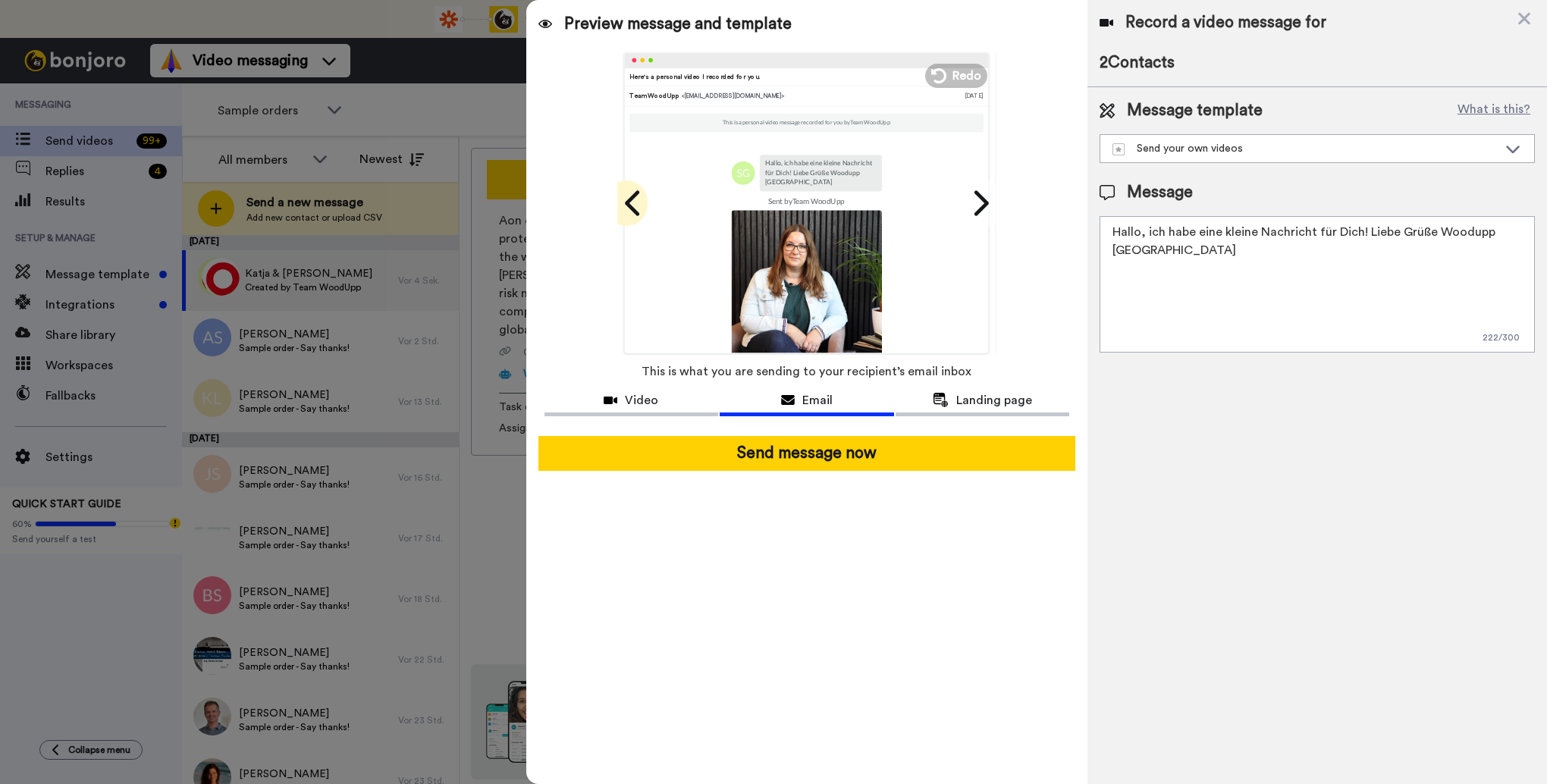
click at [637, 198] on icon at bounding box center [634, 203] width 25 height 29
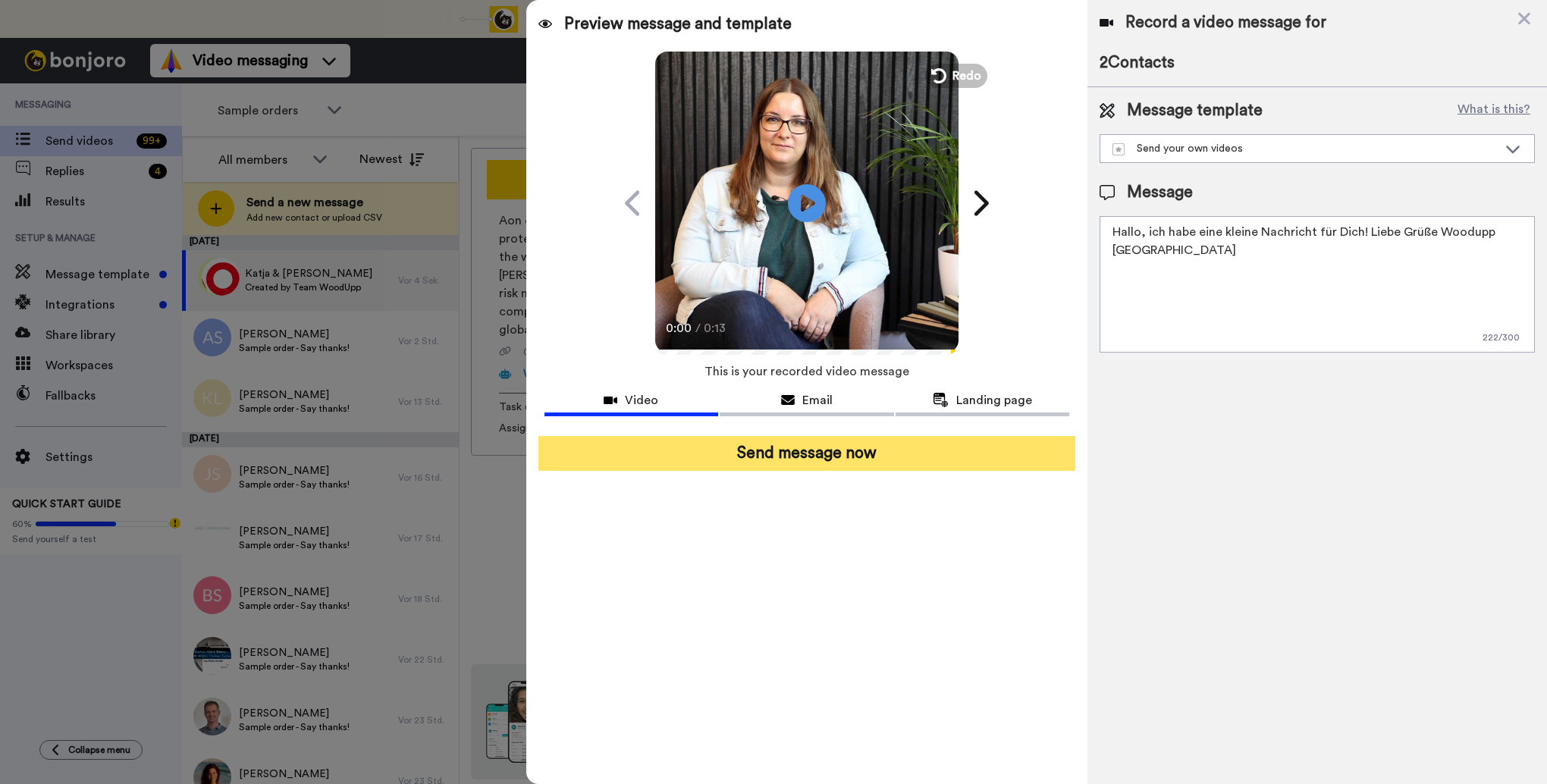
click at [805, 454] on button "Send message now" at bounding box center [807, 454] width 538 height 35
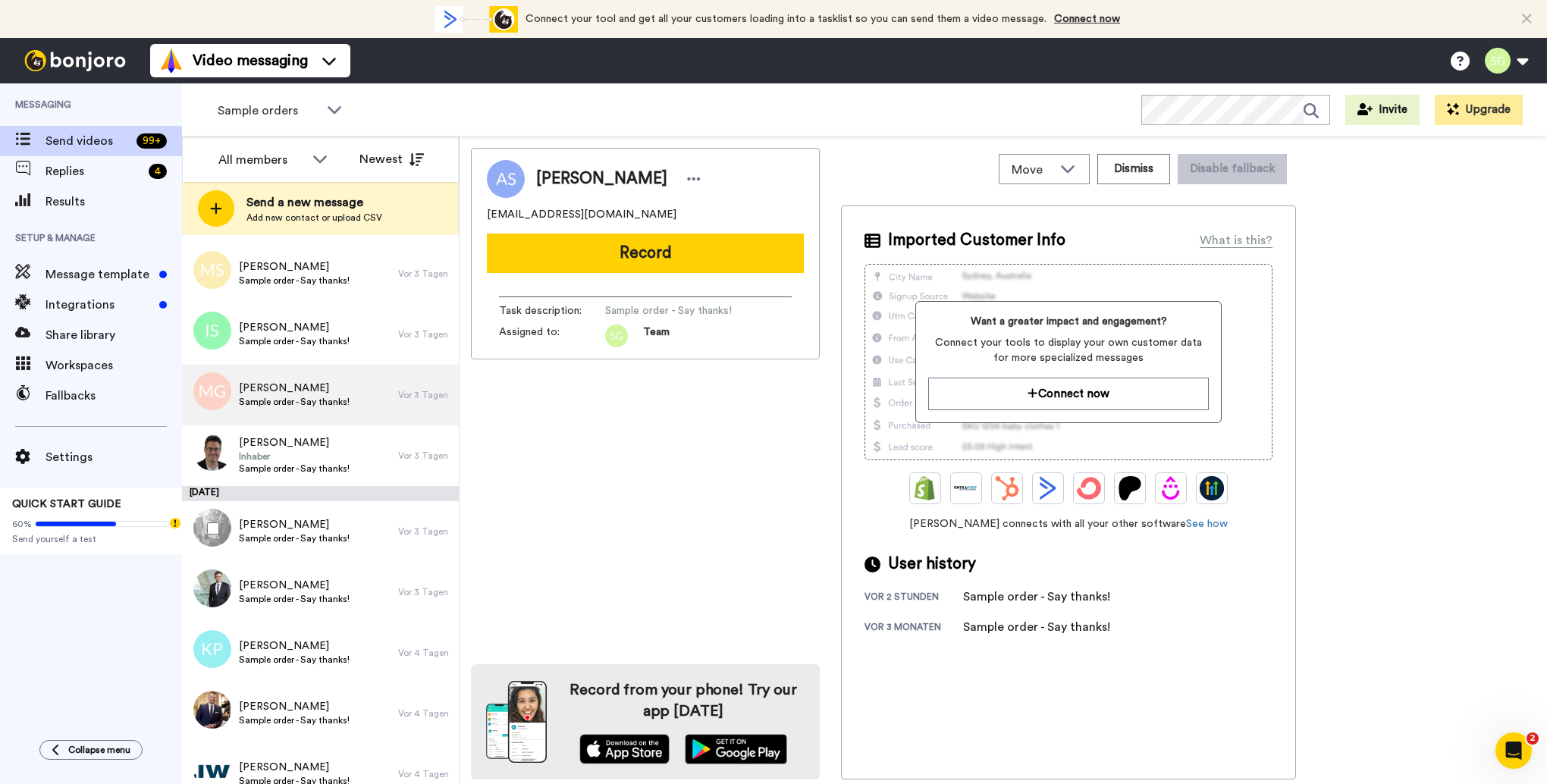
scroll to position [1332, 0]
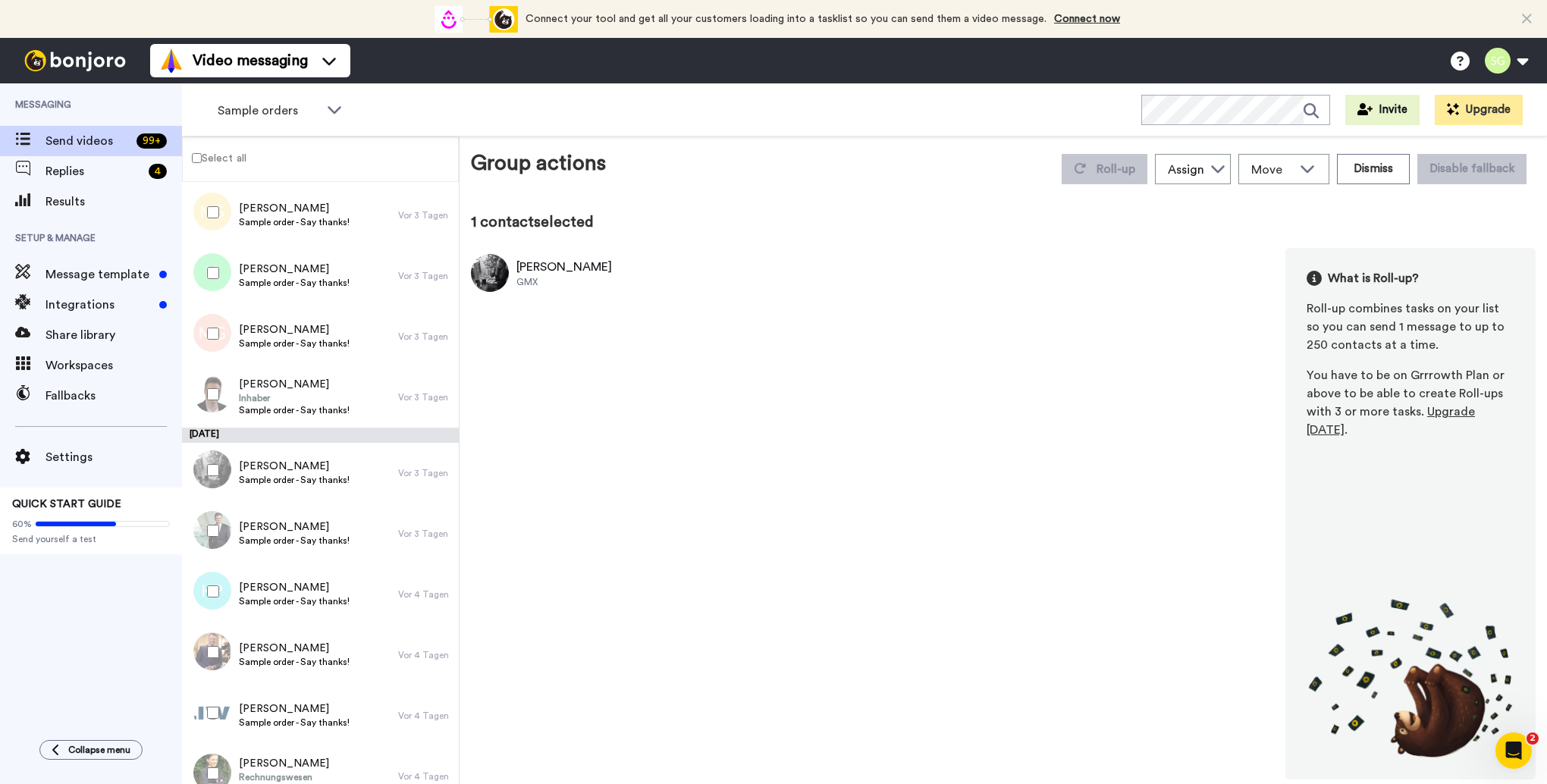
click at [212, 538] on div at bounding box center [210, 531] width 55 height 53
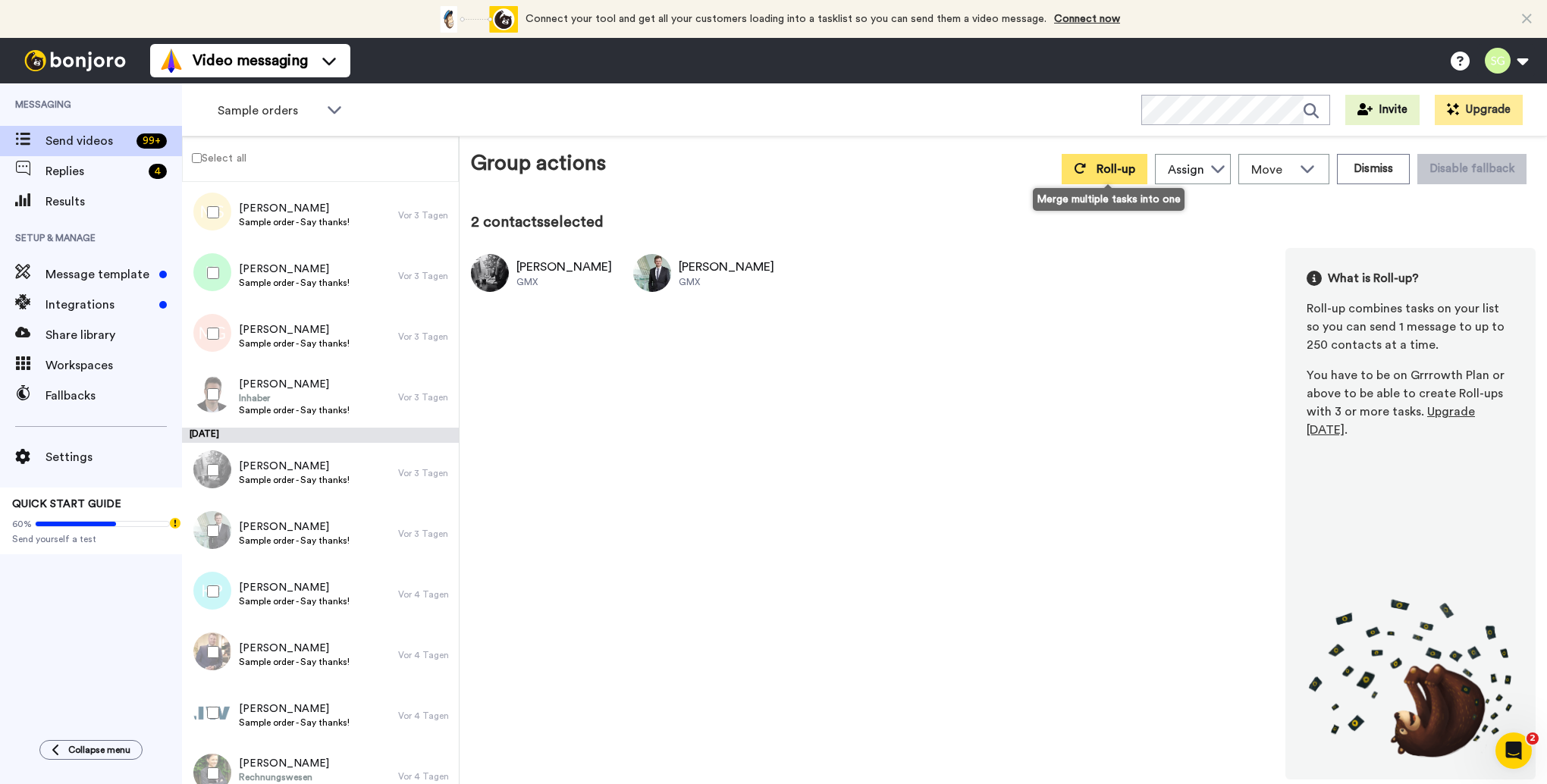
click at [1125, 171] on span "Roll-up" at bounding box center [1116, 169] width 39 height 12
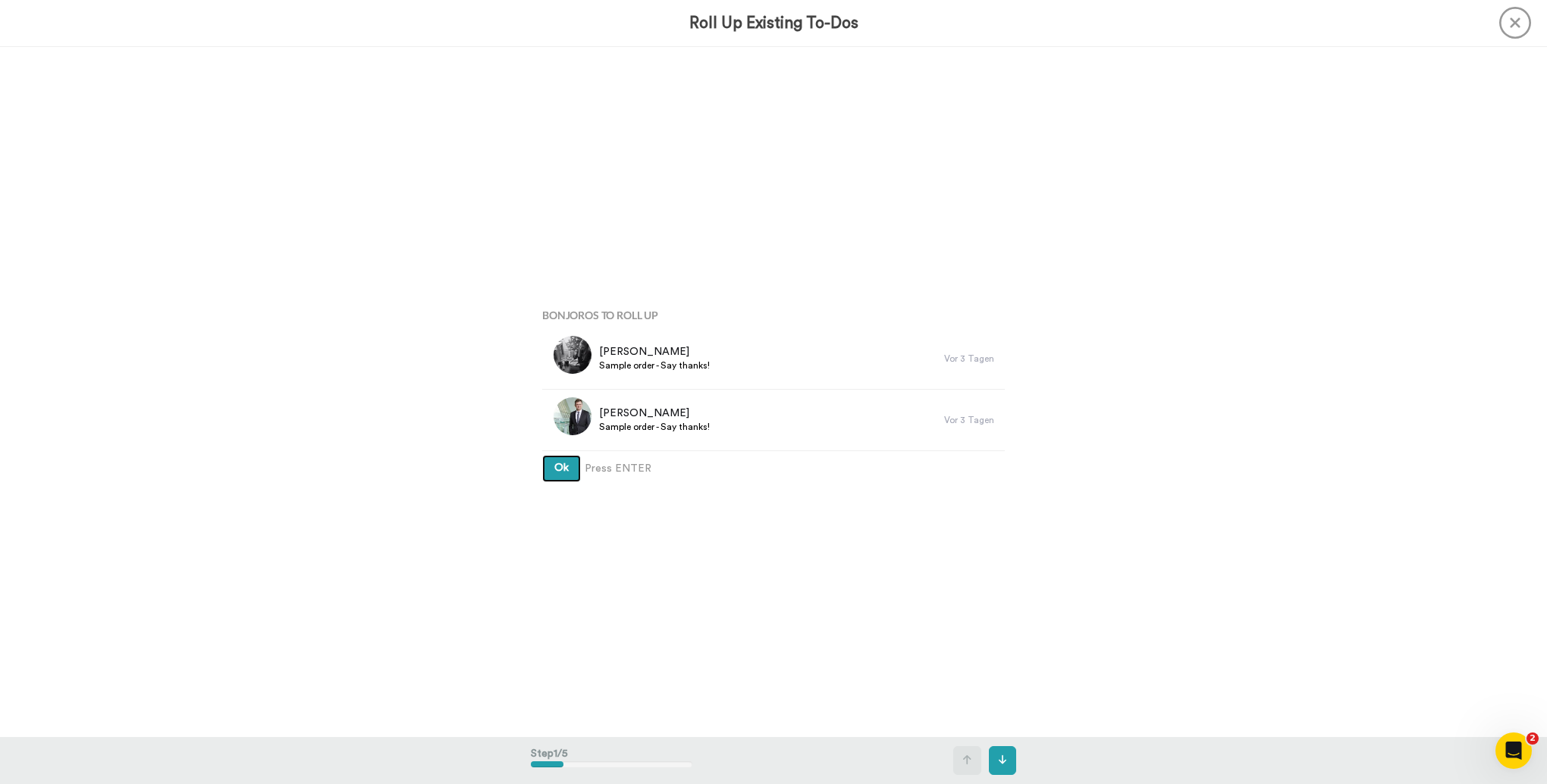
click at [565, 467] on button "Ok" at bounding box center [561, 468] width 39 height 27
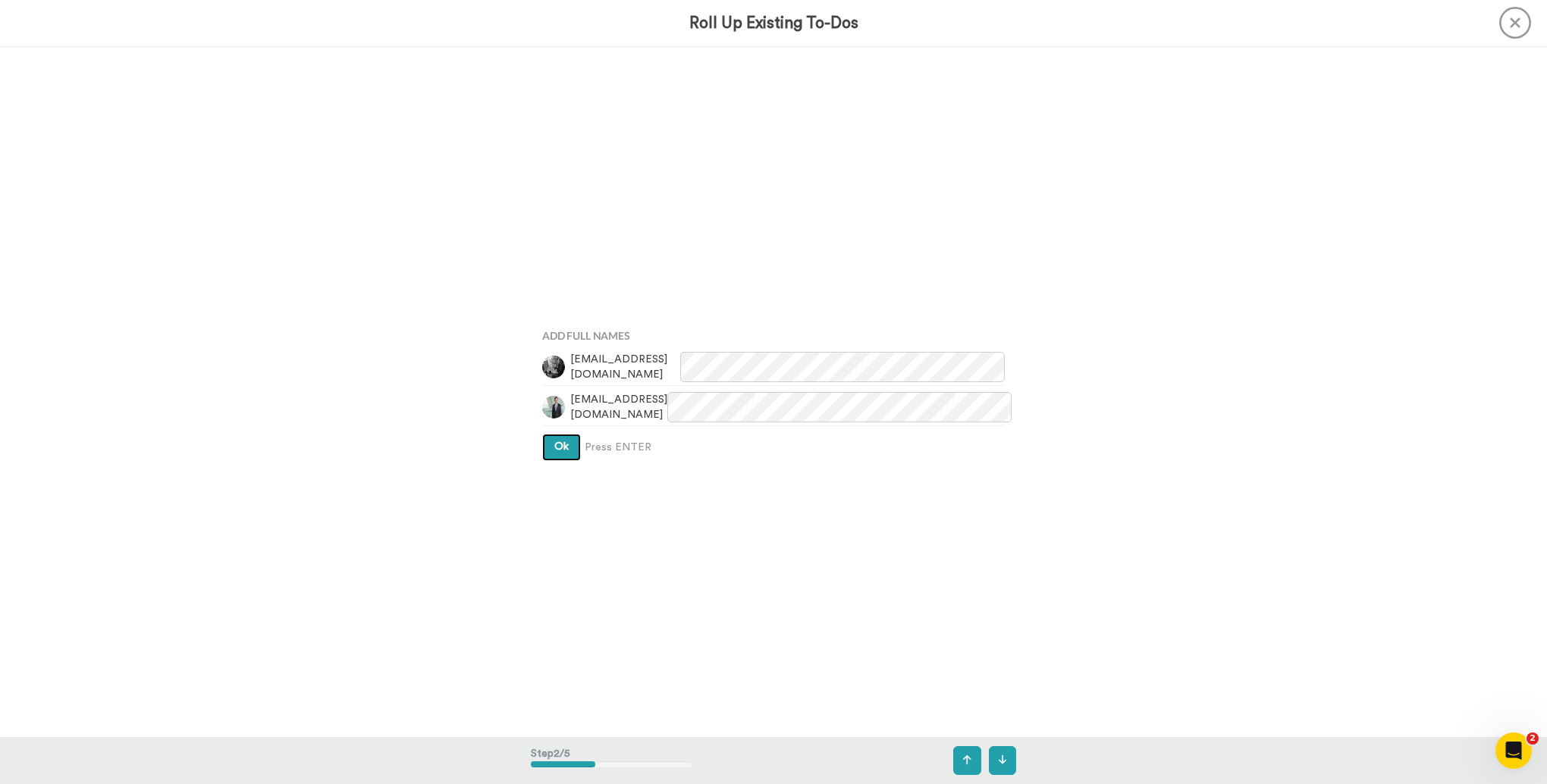
click at [564, 460] on button "Ok" at bounding box center [561, 447] width 39 height 27
click at [563, 436] on span "Ok" at bounding box center [562, 432] width 15 height 11
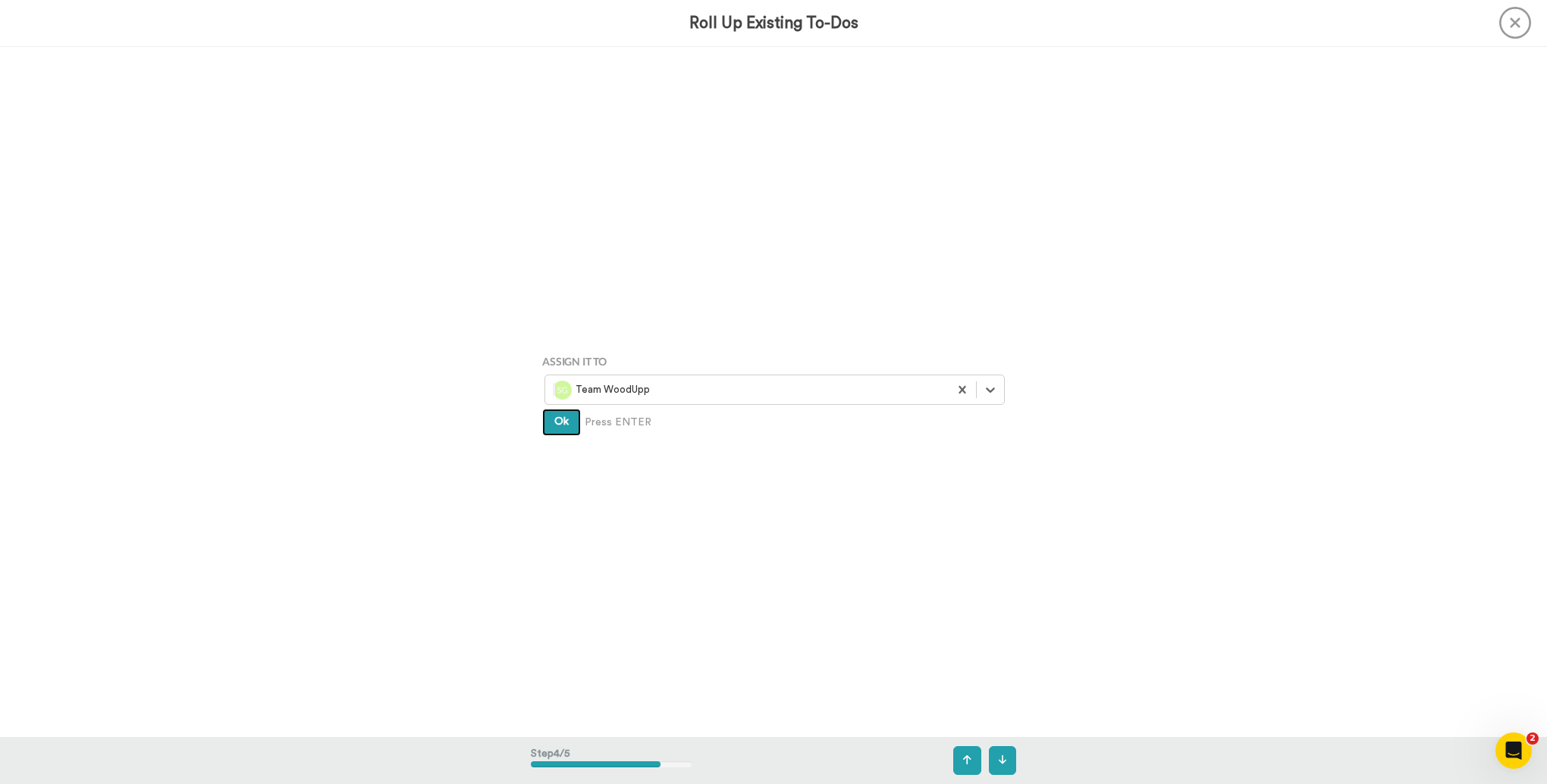
click at [562, 427] on button "Ok" at bounding box center [561, 422] width 39 height 27
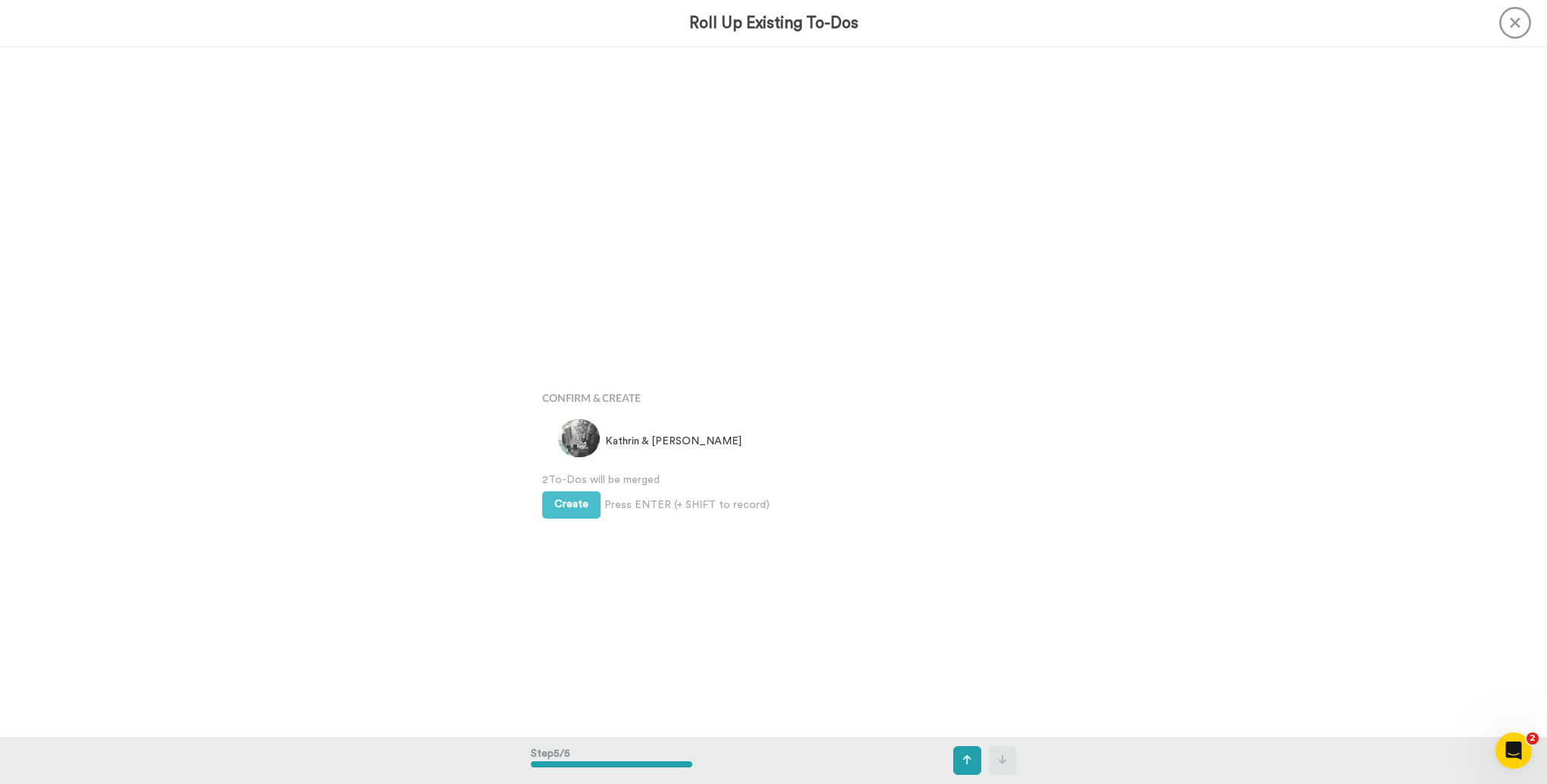
scroll to position [2761, 0]
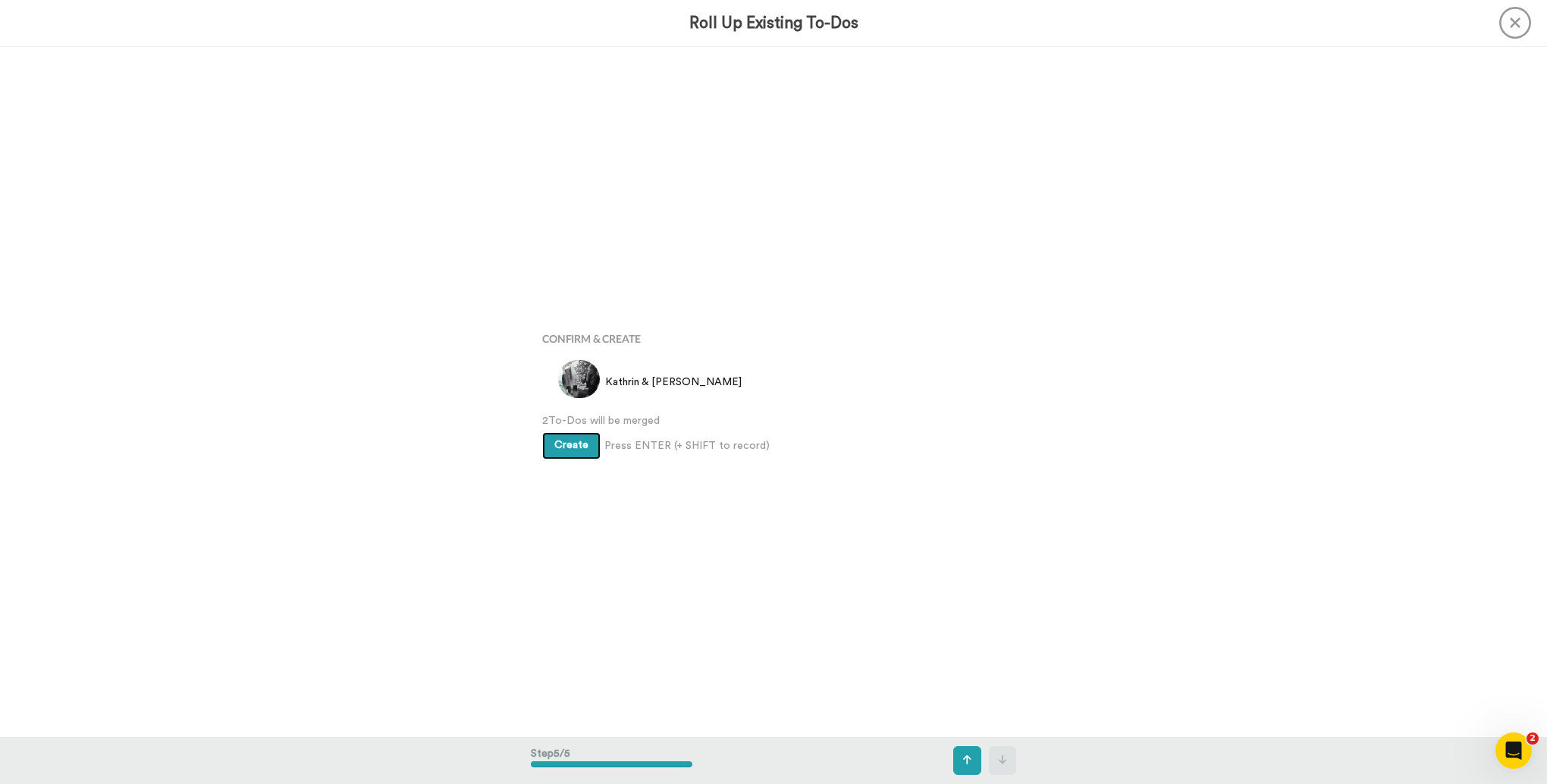
click at [569, 447] on span "Create" at bounding box center [572, 444] width 34 height 11
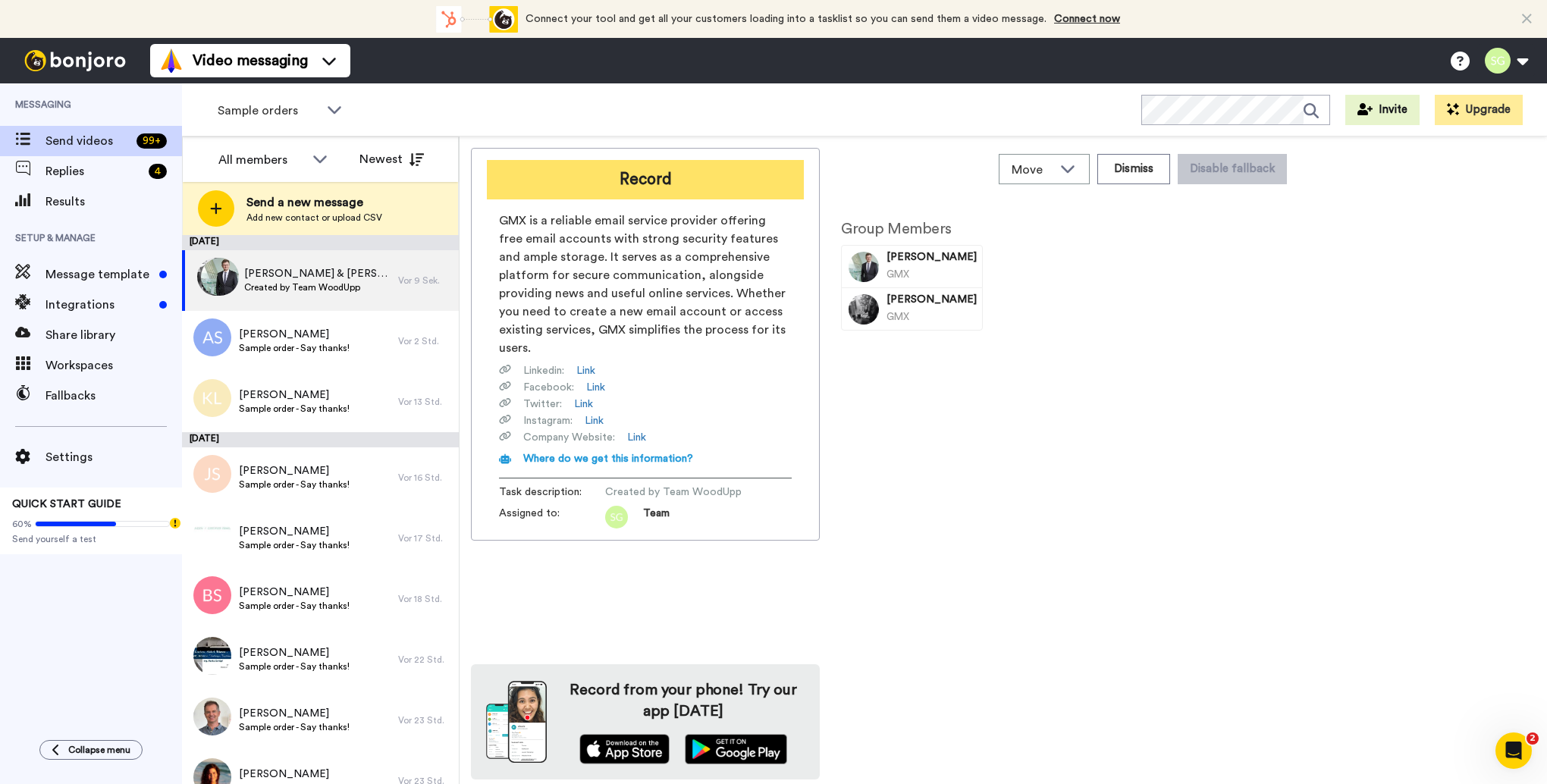
click at [658, 188] on button "Record" at bounding box center [646, 180] width 317 height 39
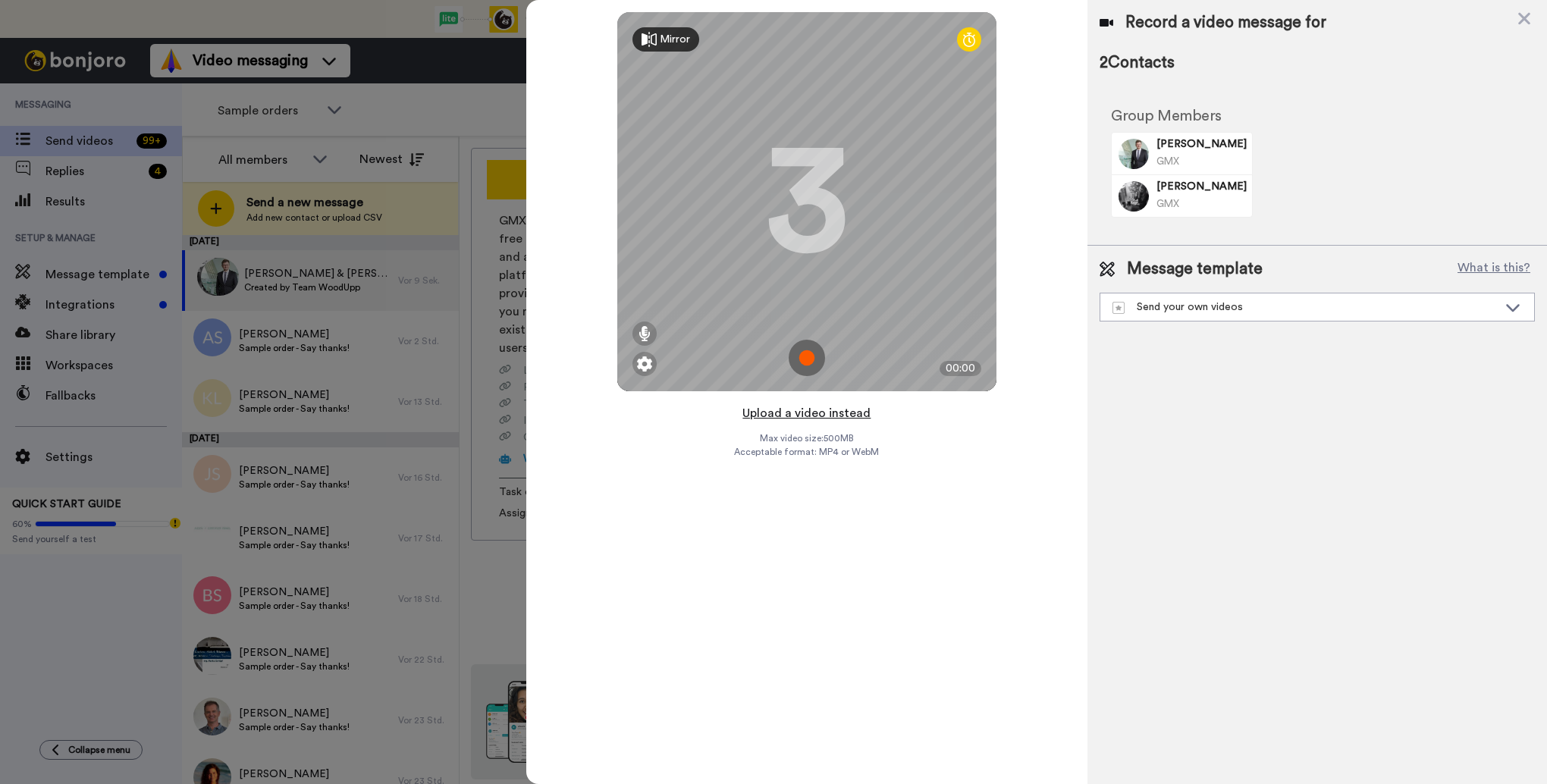
click at [800, 414] on button "Upload a video instead" at bounding box center [806, 413] width 137 height 20
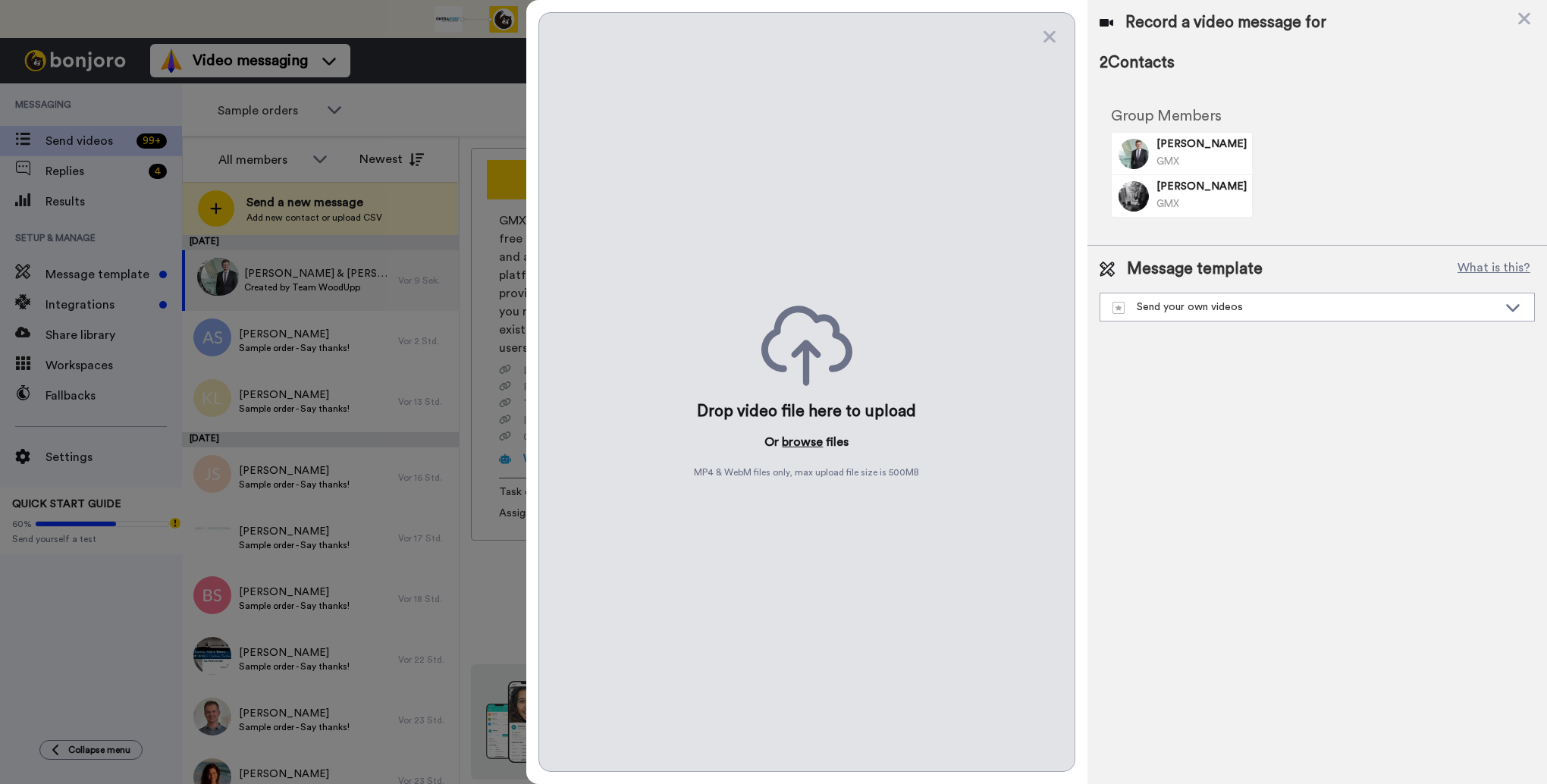
click at [798, 440] on button "browse" at bounding box center [802, 442] width 41 height 18
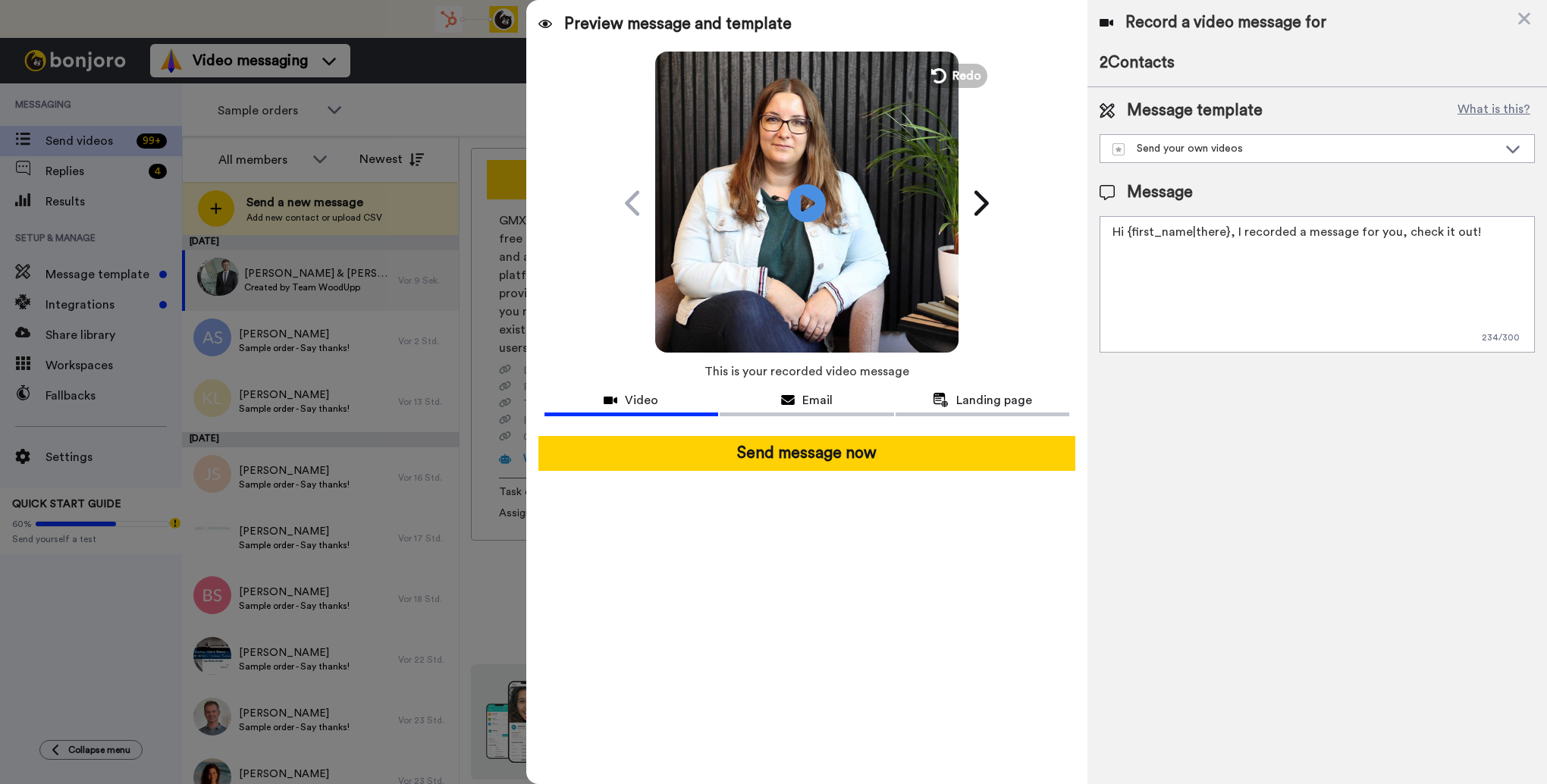
drag, startPoint x: 1481, startPoint y: 228, endPoint x: 1103, endPoint y: 226, distance: 378.0
click at [1103, 226] on textarea "Hi {first_name|there}, I recorded a message for you, check it out!" at bounding box center [1317, 284] width 436 height 136
paste textarea "Hallo, ich habe eine kleine Nachricht für Dich! Liebe Grüße Woodupp Österreich"
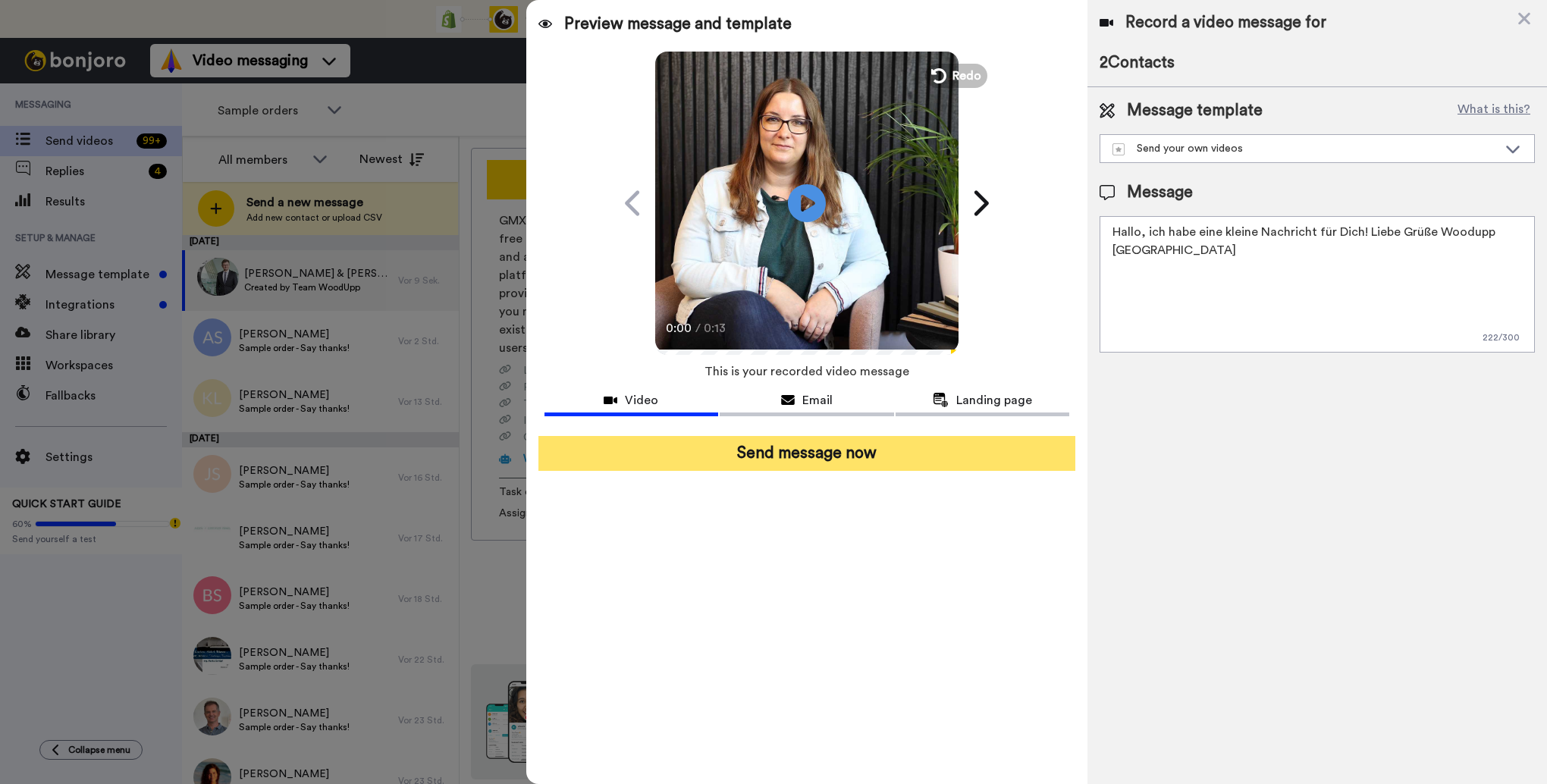
type textarea "Hallo, ich habe eine kleine Nachricht für Dich! Liebe Grüße Woodupp Österreich"
click at [833, 454] on button "Send message now" at bounding box center [807, 454] width 538 height 35
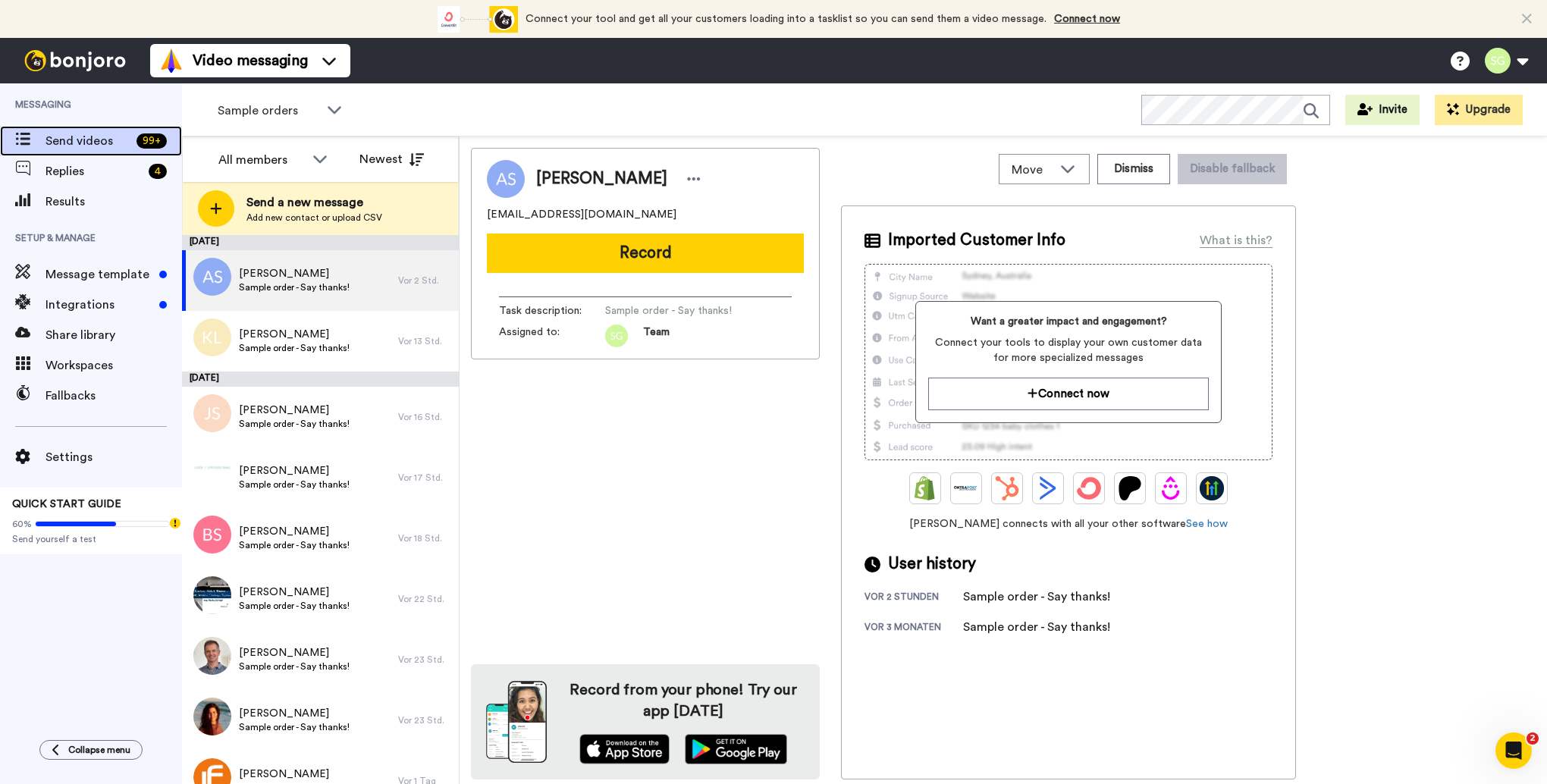
click at [95, 139] on span "Send videos" at bounding box center [88, 141] width 85 height 18
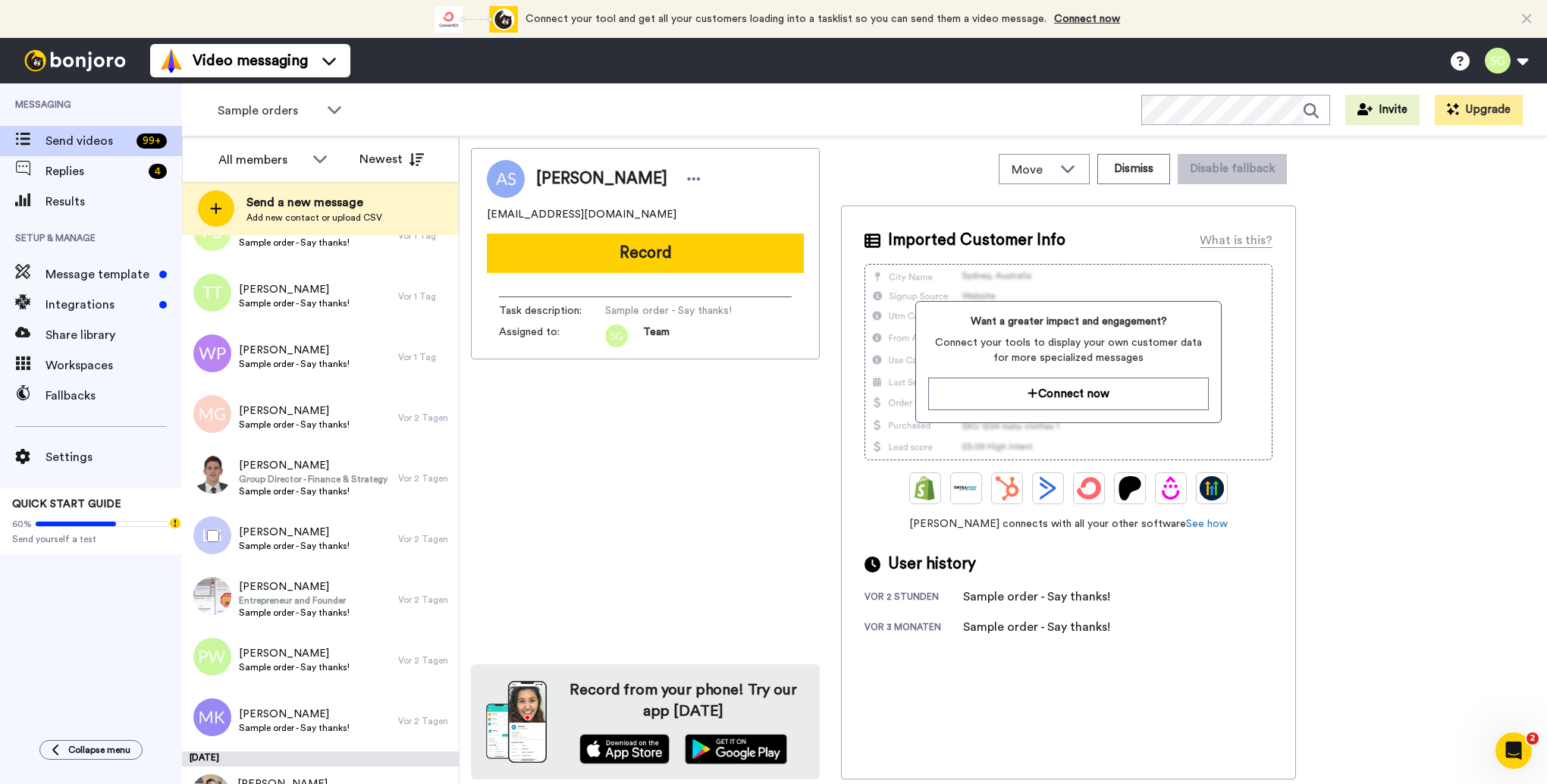
scroll to position [834, 0]
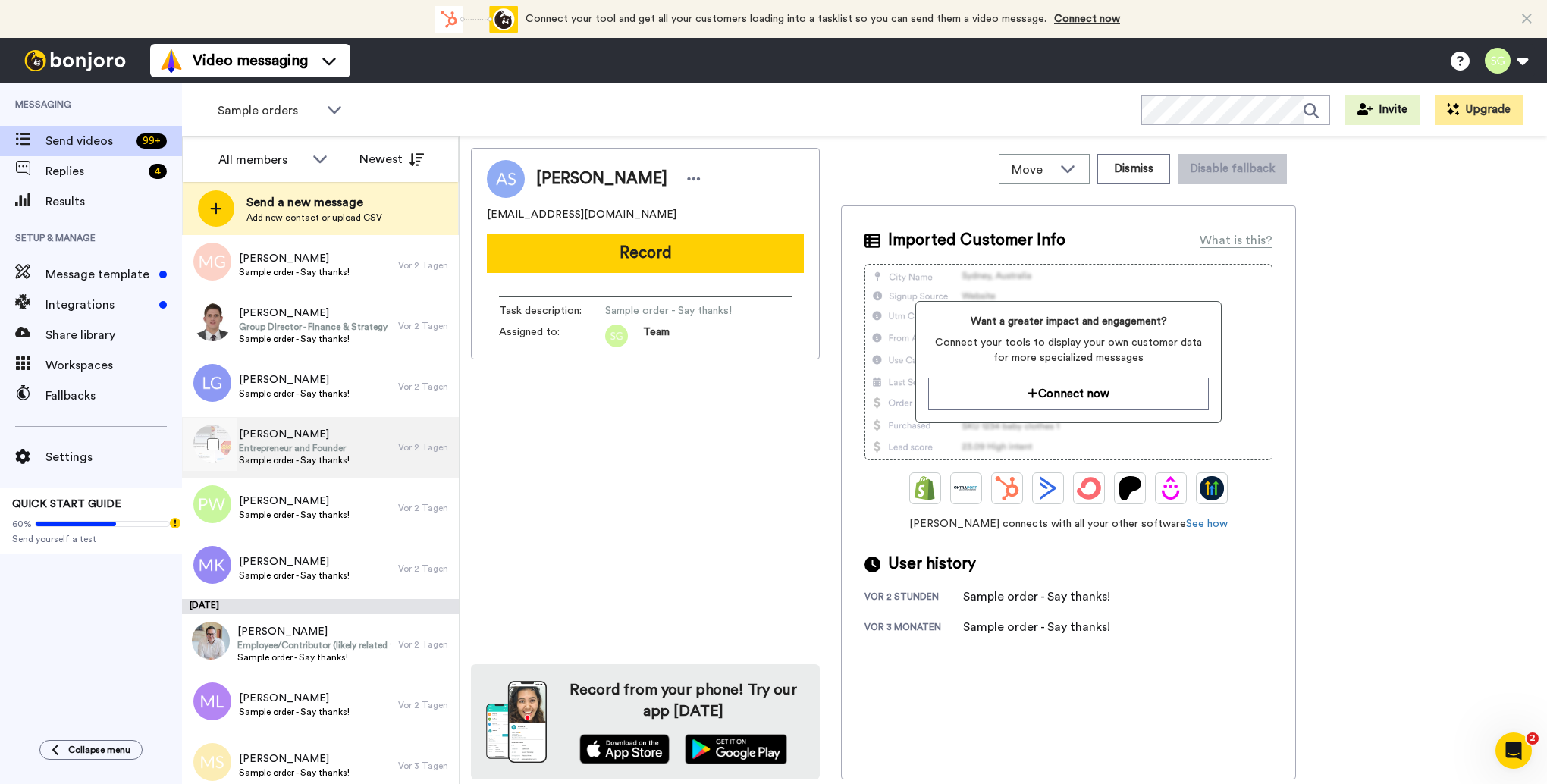
click at [302, 436] on span "[PERSON_NAME]" at bounding box center [294, 435] width 111 height 15
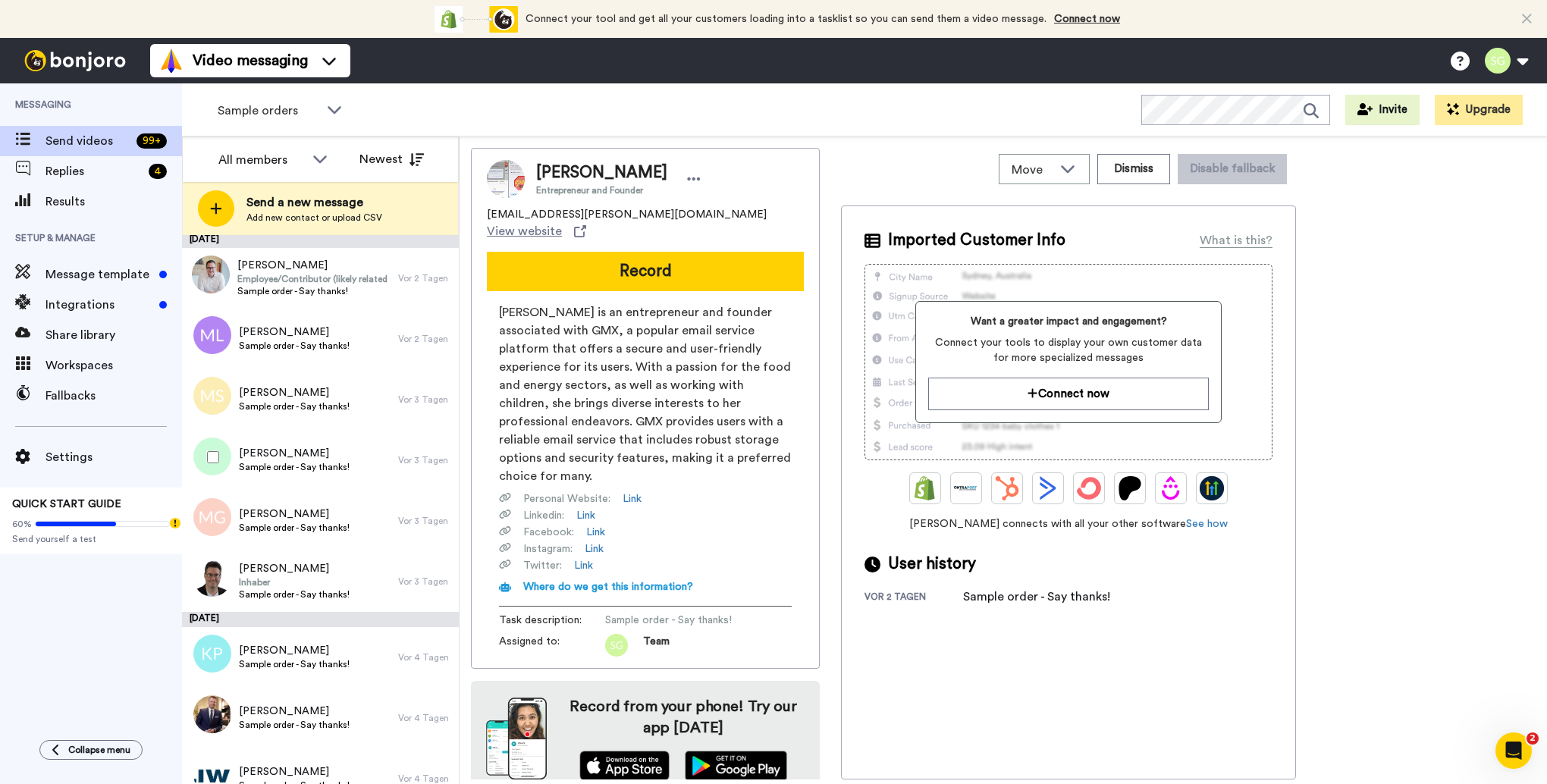
scroll to position [1256, 0]
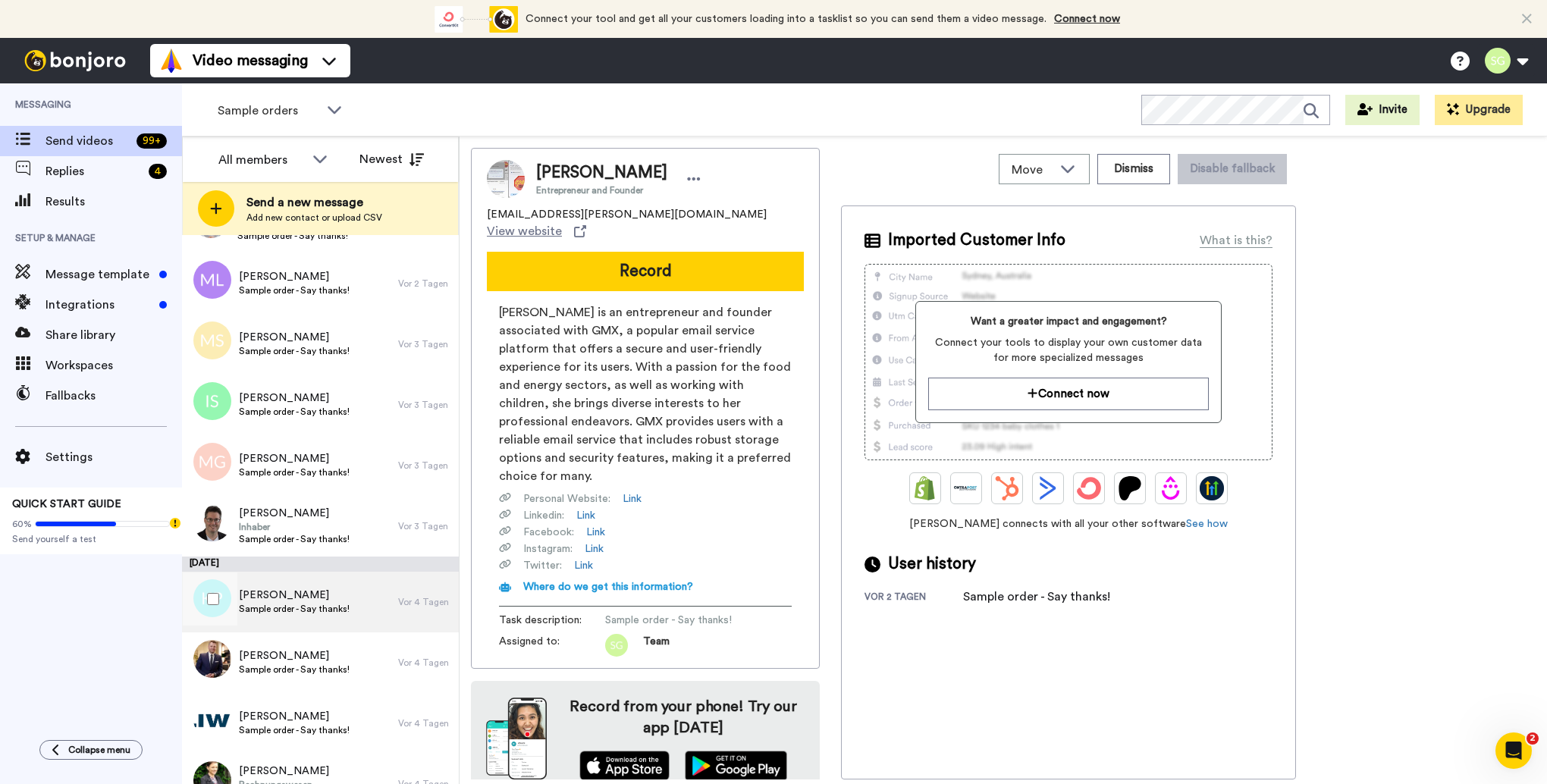
click at [308, 578] on div "Katarina Petrovic Sample order - Say thanks!" at bounding box center [290, 602] width 216 height 61
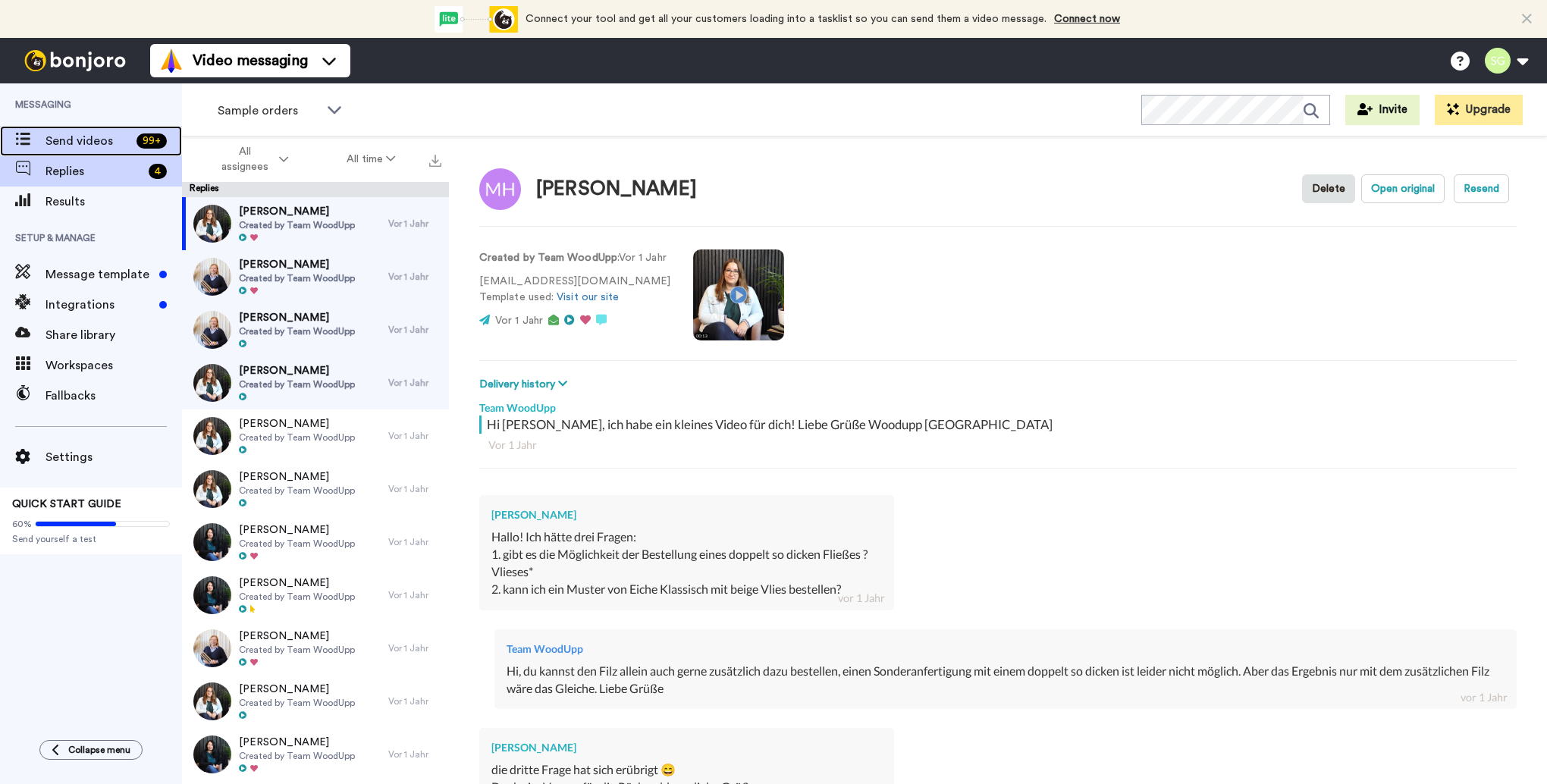
click at [79, 145] on span "Send videos" at bounding box center [88, 141] width 85 height 18
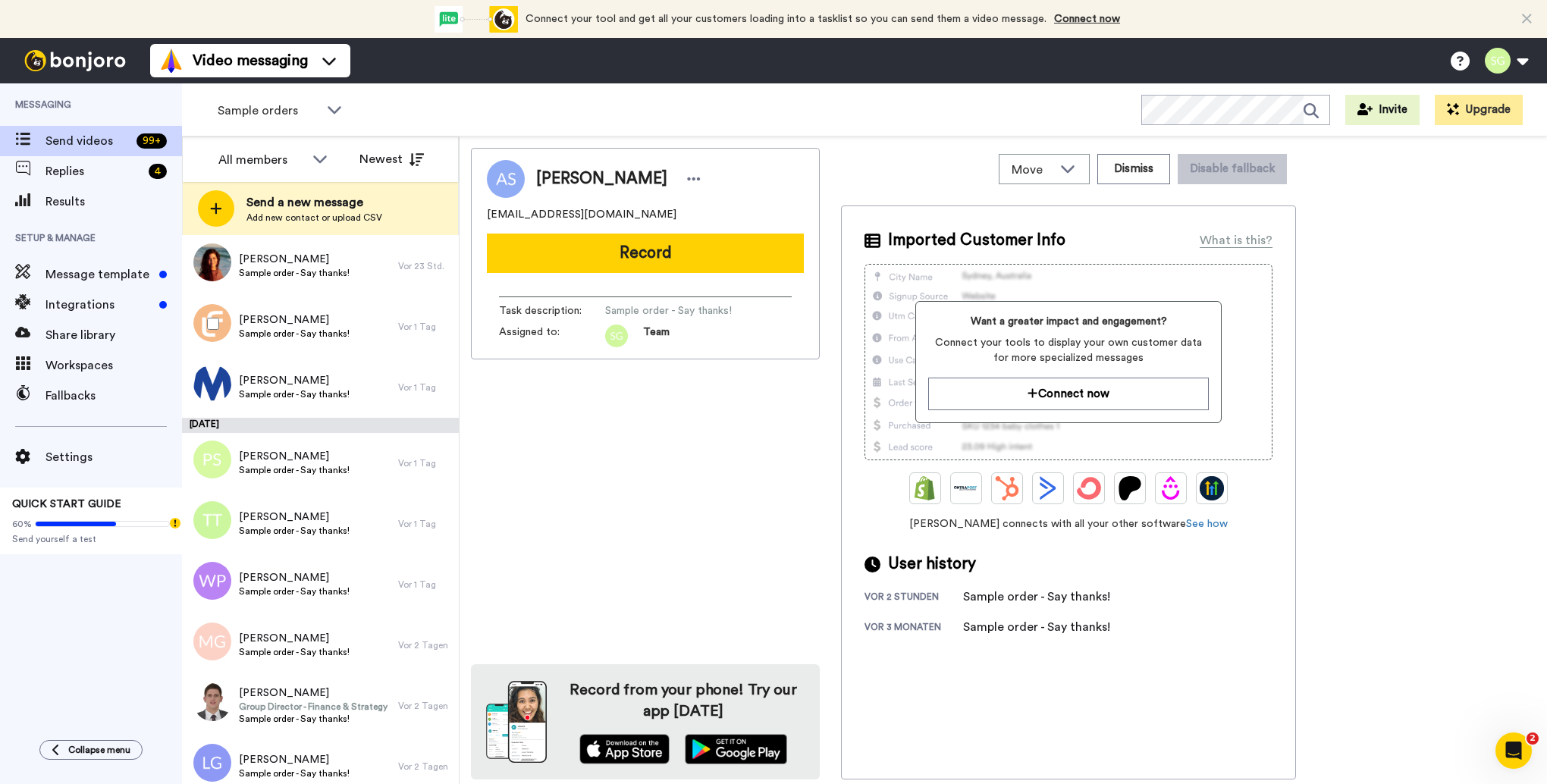
scroll to position [455, 0]
click at [297, 522] on span "Tim Teufl" at bounding box center [294, 516] width 111 height 15
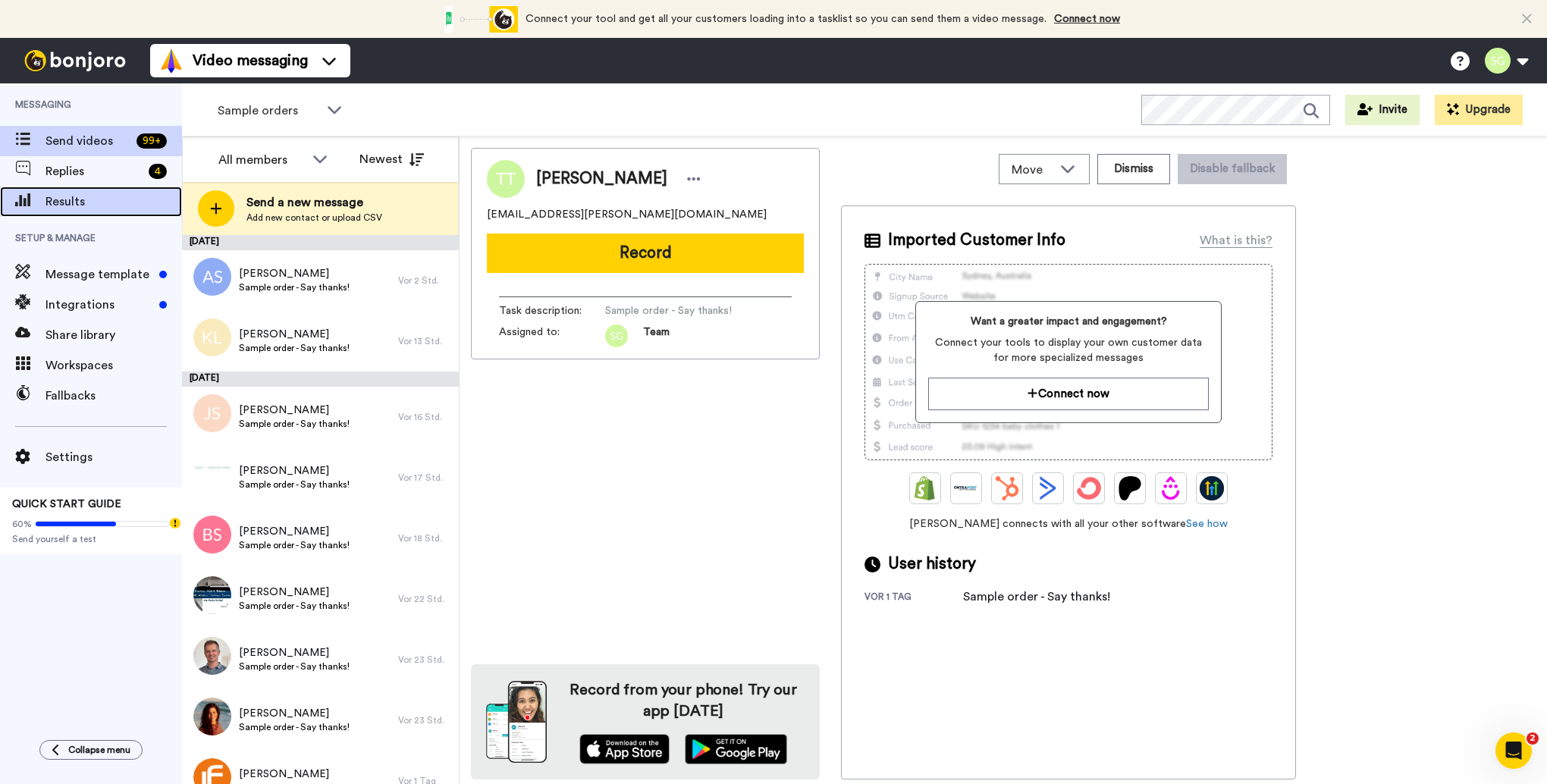
click at [62, 192] on div "Results" at bounding box center [91, 201] width 182 height 30
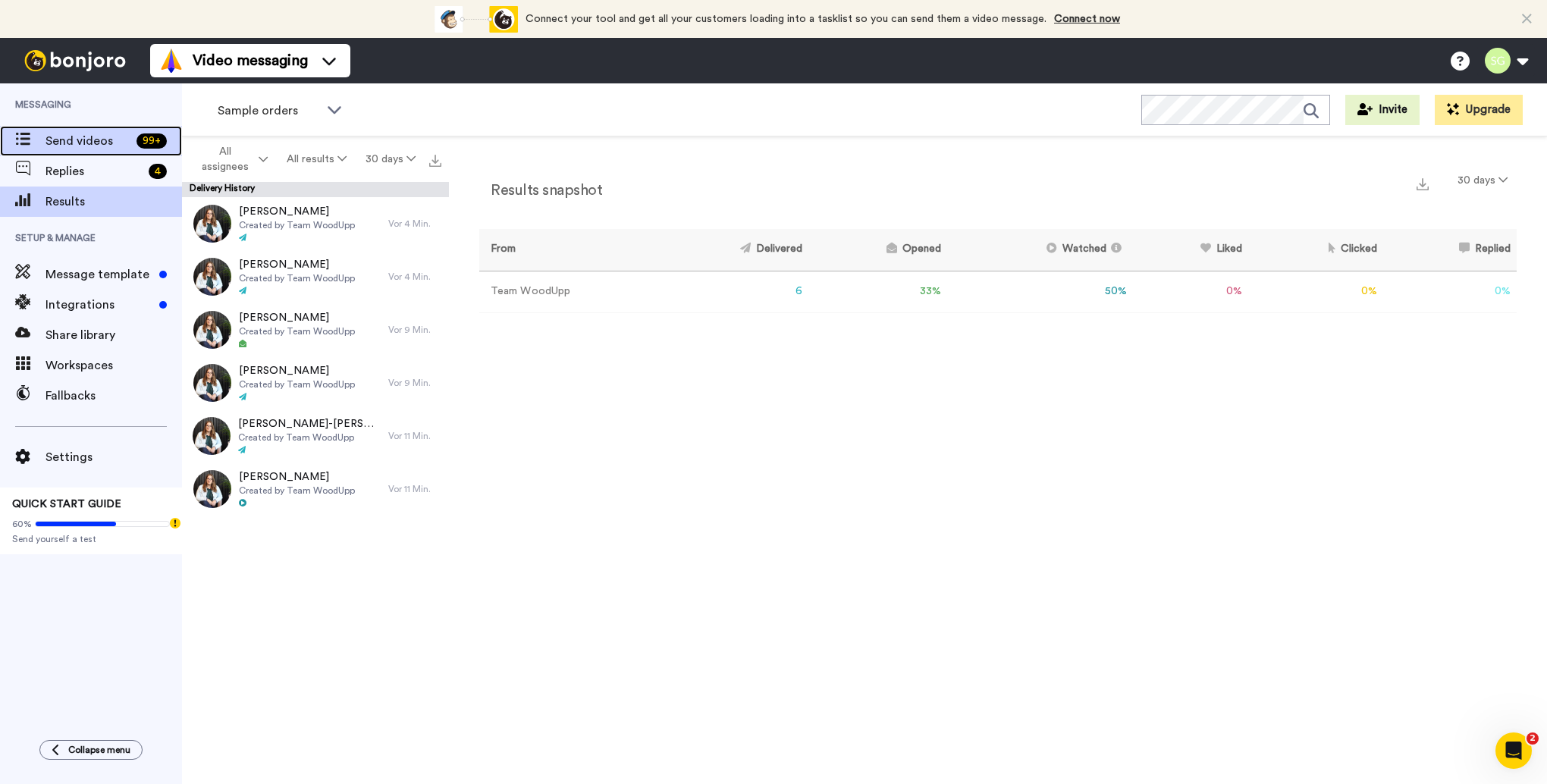
click at [90, 145] on span "Send videos" at bounding box center [88, 141] width 85 height 18
